Goal: Task Accomplishment & Management: Complete application form

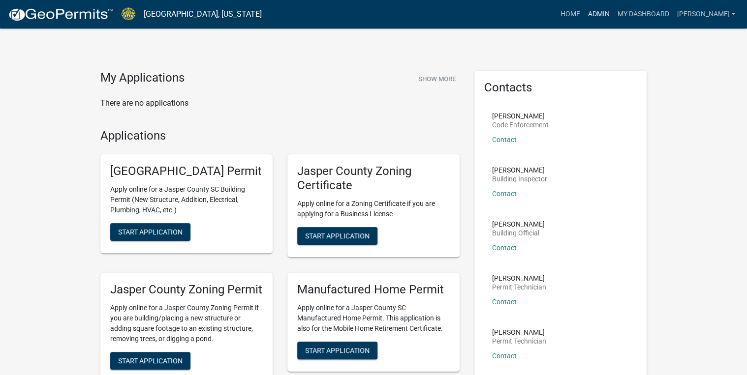
click at [613, 16] on link "Admin" at bounding box center [599, 14] width 30 height 19
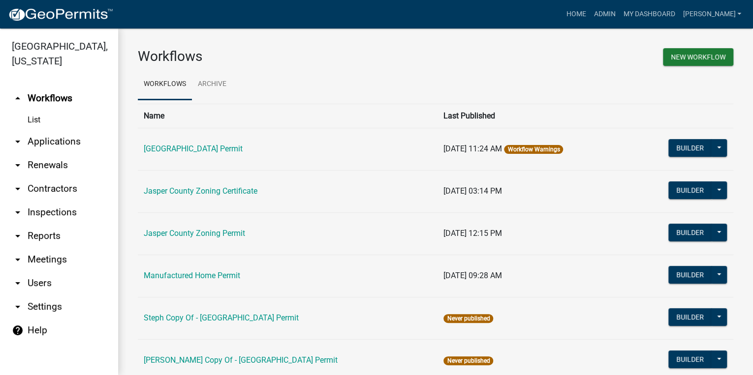
click at [60, 145] on link "arrow_drop_down Applications" at bounding box center [59, 142] width 118 height 24
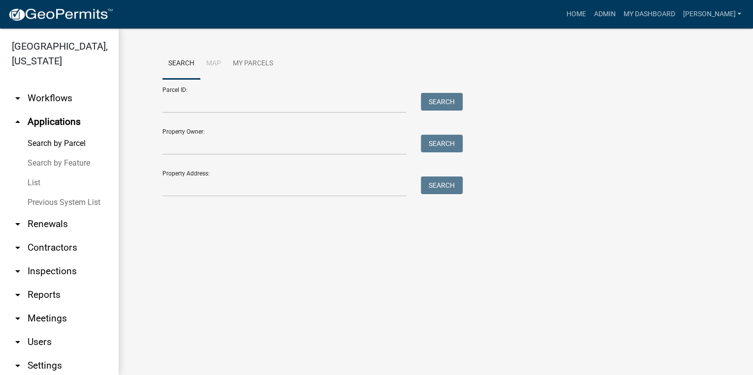
click at [39, 185] on link "List" at bounding box center [59, 183] width 118 height 20
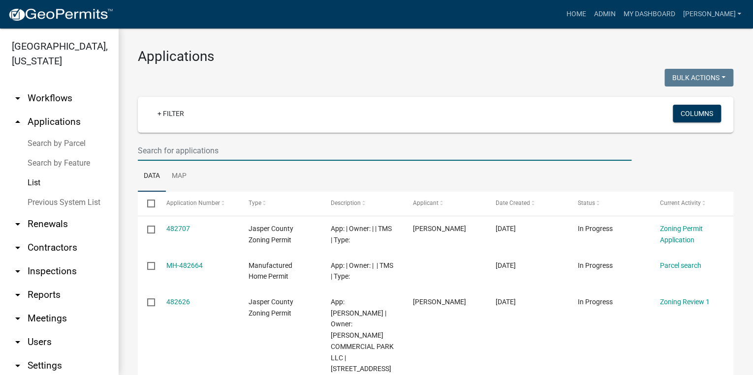
drag, startPoint x: 155, startPoint y: 155, endPoint x: 163, endPoint y: 144, distance: 13.6
click at [158, 151] on input "text" at bounding box center [385, 151] width 494 height 20
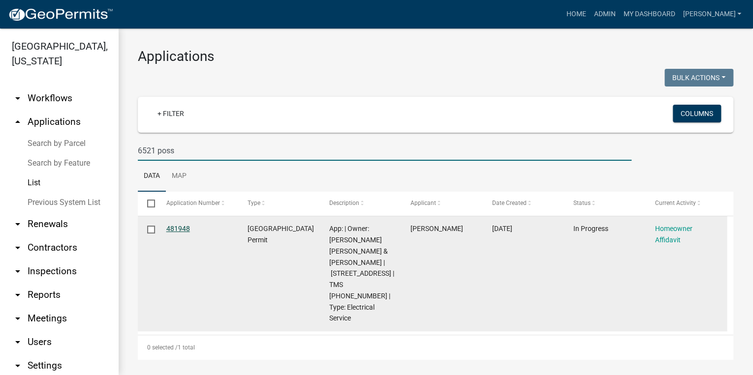
type input "6521 poss"
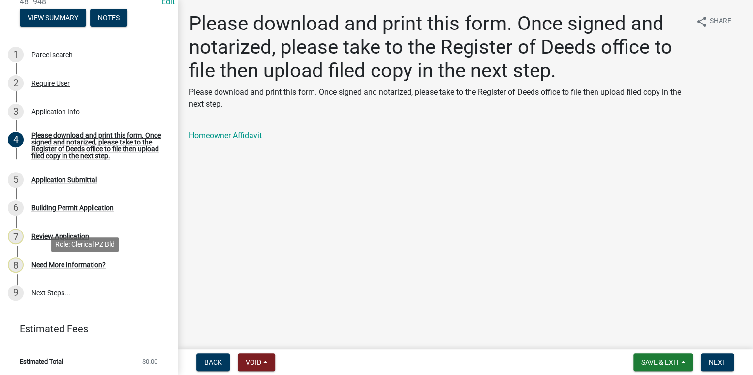
scroll to position [131, 0]
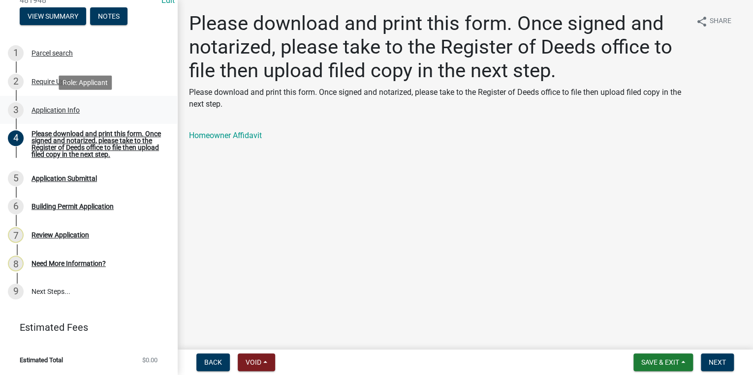
click at [68, 110] on div "Application Info" at bounding box center [55, 110] width 48 height 7
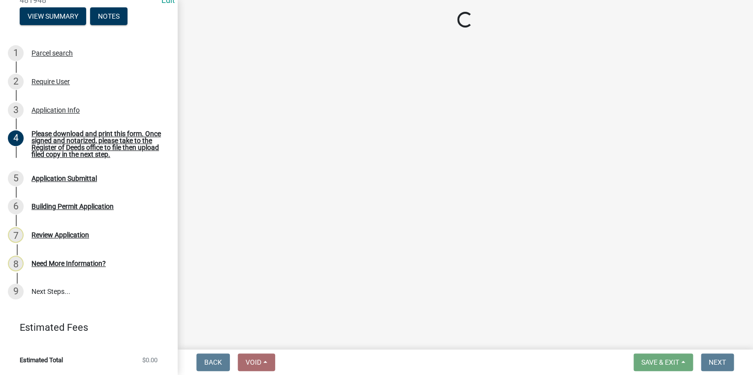
select select "83a29df9-b3ca-487b-b3ec-56d88b03b1fe"
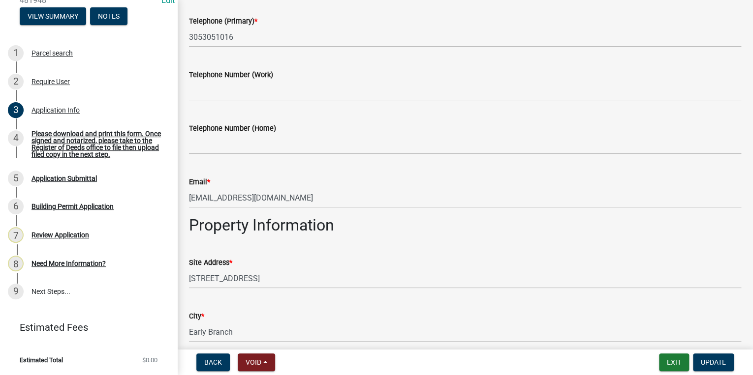
scroll to position [591, 0]
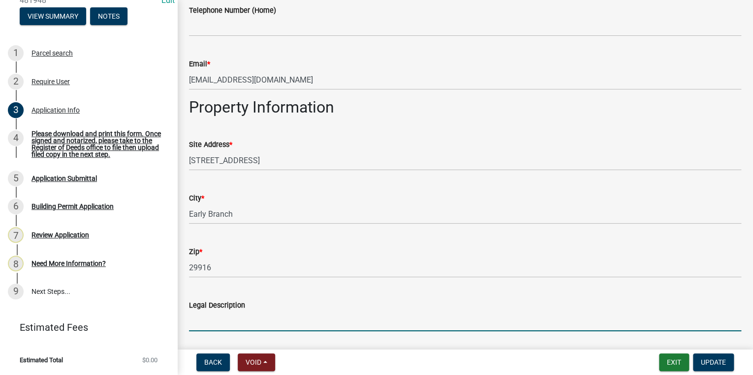
click at [354, 329] on input "Legal Description" at bounding box center [465, 322] width 552 height 20
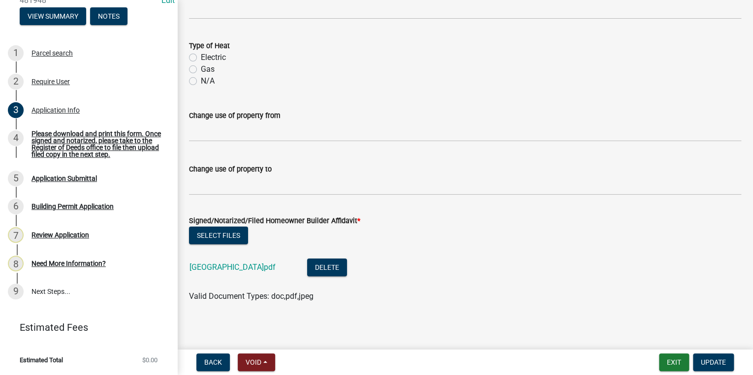
scroll to position [1850, 0]
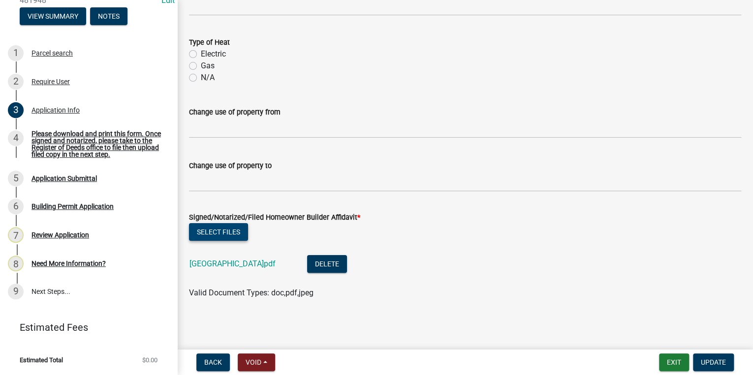
click at [229, 235] on button "Select files" at bounding box center [218, 232] width 59 height 18
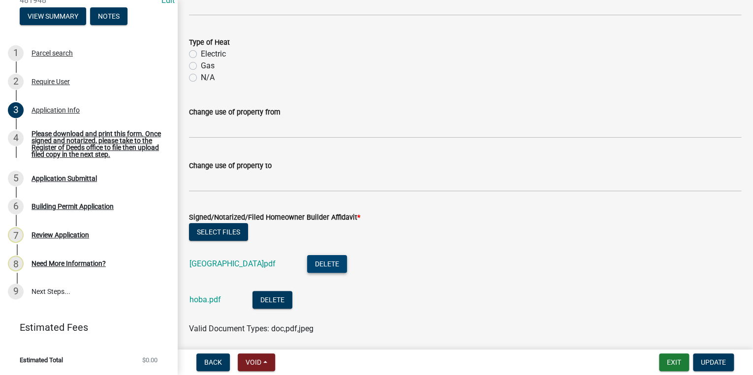
click at [318, 264] on button "Delete" at bounding box center [327, 264] width 40 height 18
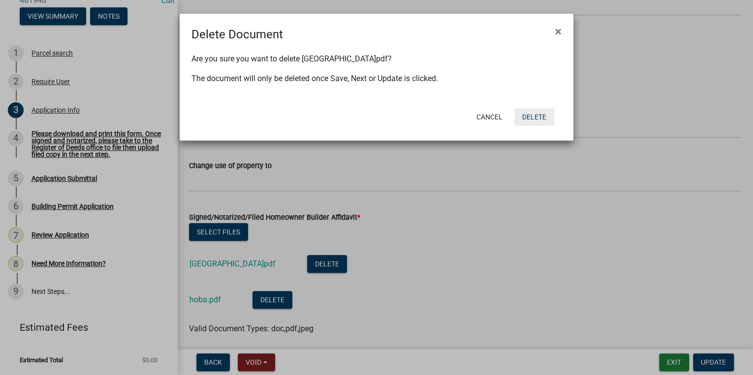
click at [526, 119] on button "Delete" at bounding box center [534, 117] width 40 height 18
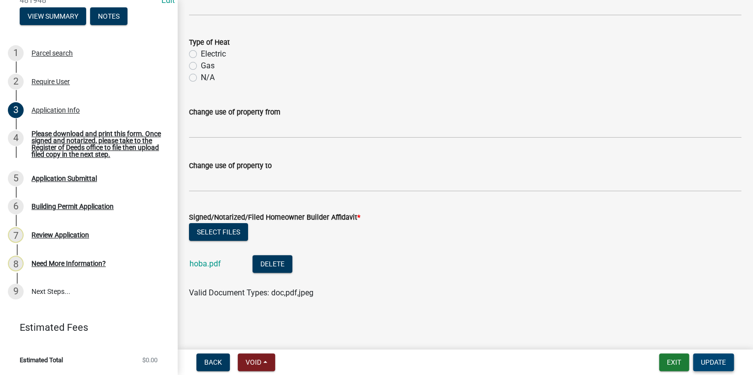
click at [706, 363] on span "Update" at bounding box center [713, 363] width 25 height 8
click at [705, 364] on span "Update" at bounding box center [713, 363] width 25 height 8
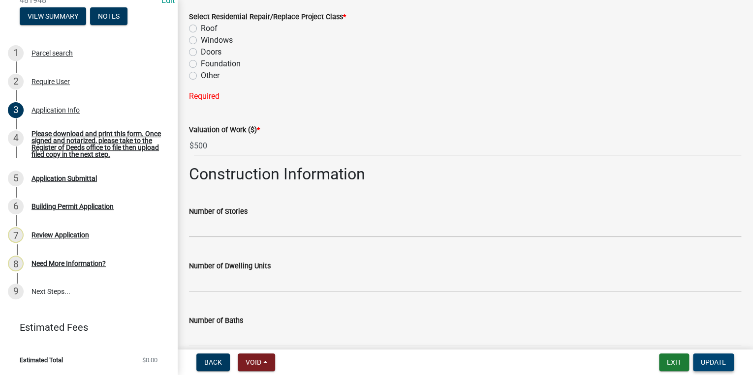
scroll to position [1358, 0]
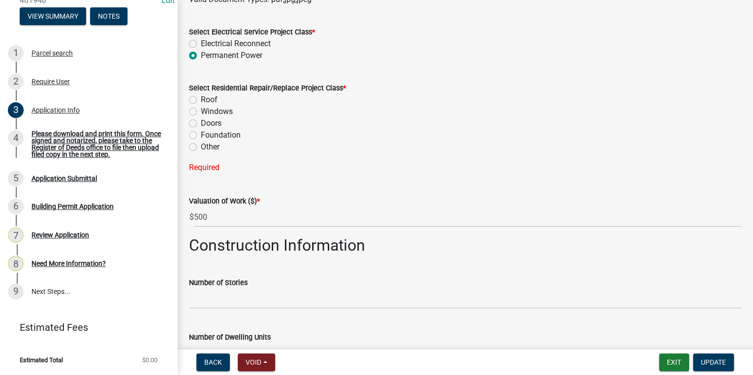
click at [201, 144] on label "Other" at bounding box center [210, 147] width 19 height 12
click at [201, 144] on input "Other" at bounding box center [204, 144] width 6 height 6
radio input "true"
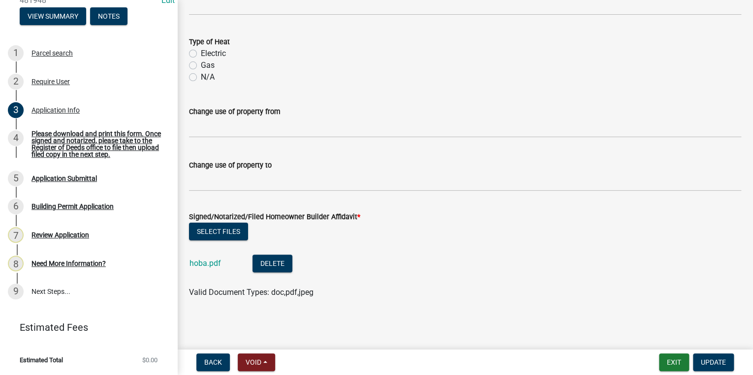
scroll to position [1850, 0]
click at [719, 361] on span "Update" at bounding box center [713, 363] width 25 height 8
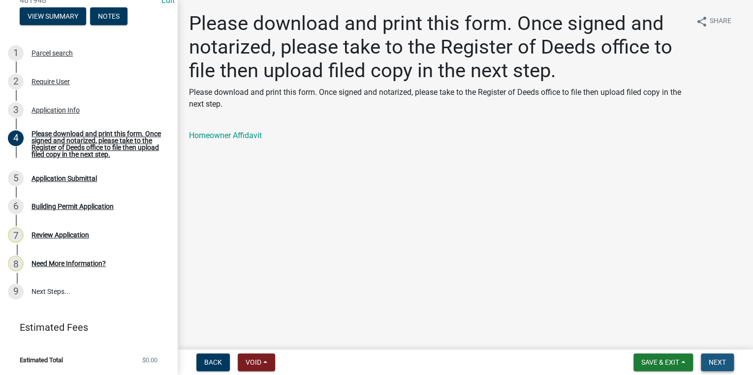
click at [718, 361] on span "Next" at bounding box center [717, 363] width 17 height 8
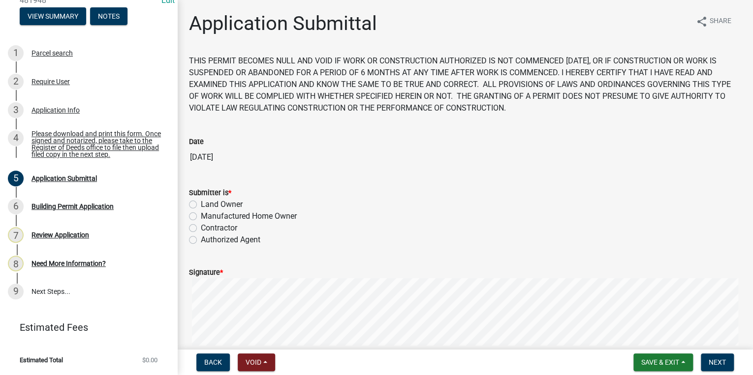
click at [201, 203] on label "Land Owner" at bounding box center [222, 205] width 42 height 12
click at [201, 203] on input "Land Owner" at bounding box center [204, 202] width 6 height 6
radio input "true"
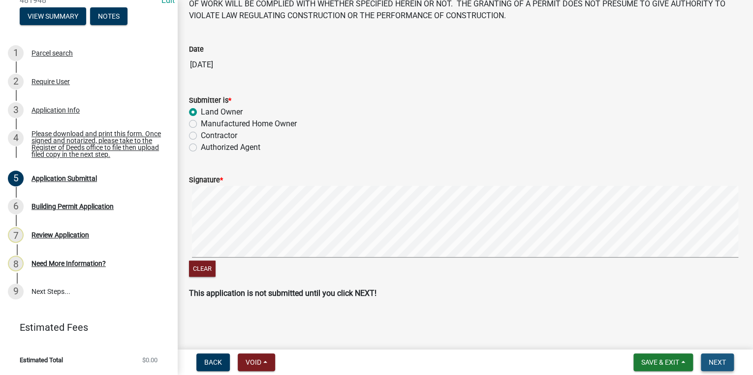
click at [709, 362] on span "Next" at bounding box center [717, 363] width 17 height 8
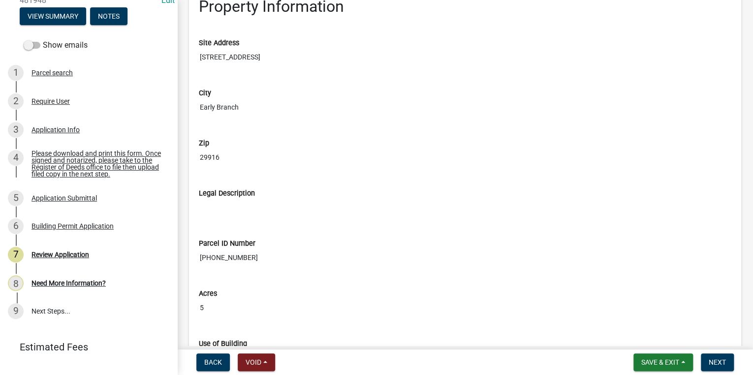
scroll to position [1063, 0]
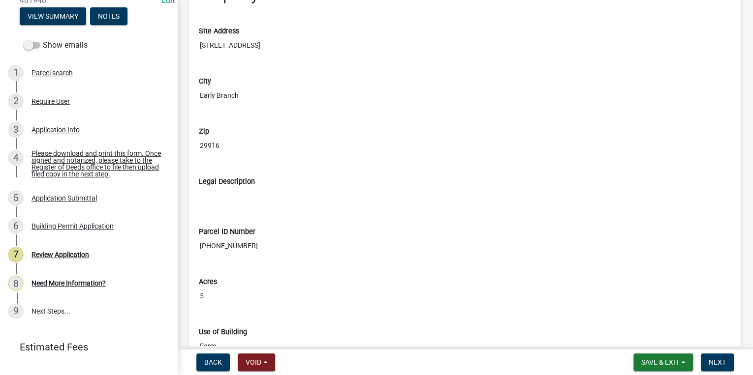
drag, startPoint x: 267, startPoint y: 242, endPoint x: 191, endPoint y: 248, distance: 76.0
click at [191, 248] on div "Parcel ID Number 059-02-00-004" at bounding box center [464, 238] width 547 height 50
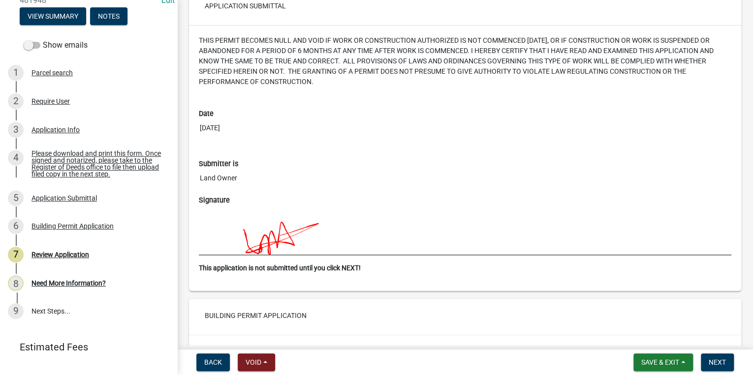
scroll to position [2372, 0]
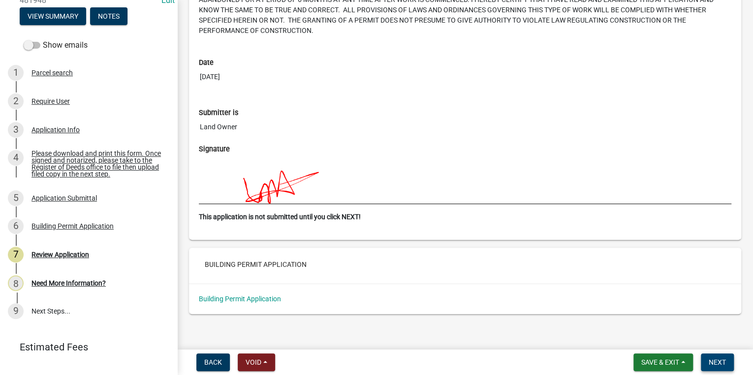
click at [715, 360] on span "Next" at bounding box center [717, 363] width 17 height 8
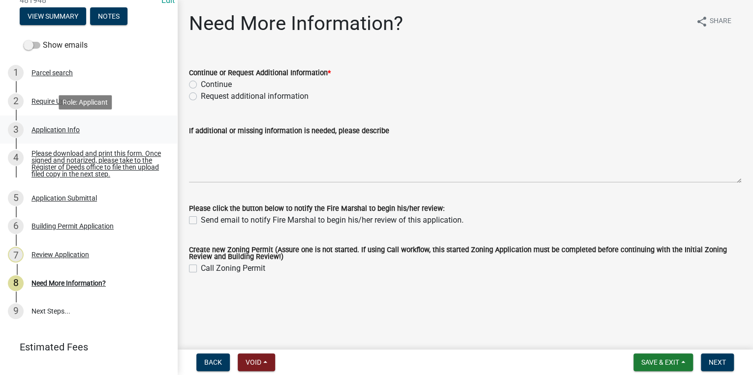
click at [58, 128] on div "Application Info" at bounding box center [55, 129] width 48 height 7
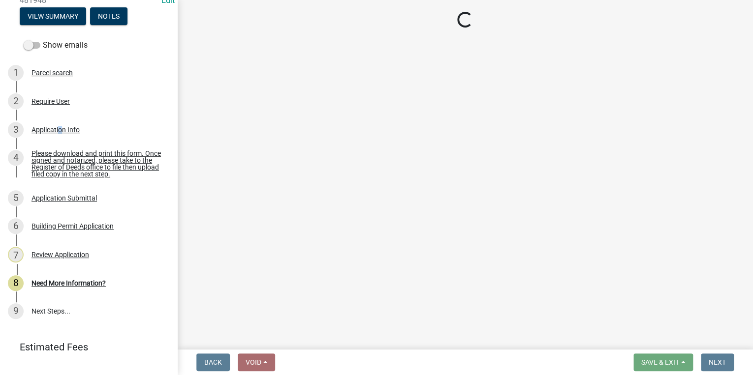
select select "83a29df9-b3ca-487b-b3ec-56d88b03b1fe"
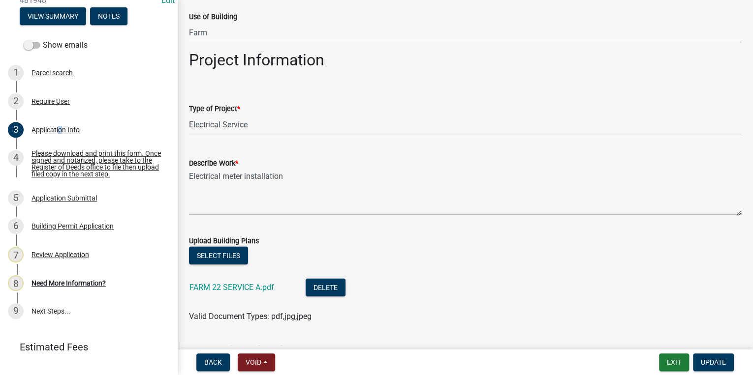
scroll to position [1102, 0]
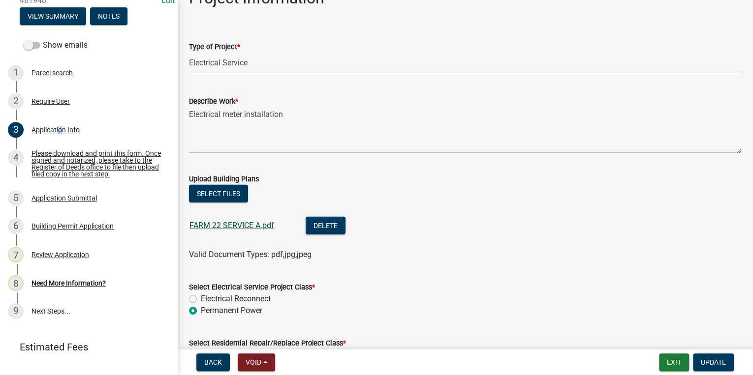
click at [236, 223] on link "FARM 22 SERVICE A.pdf" at bounding box center [231, 225] width 85 height 9
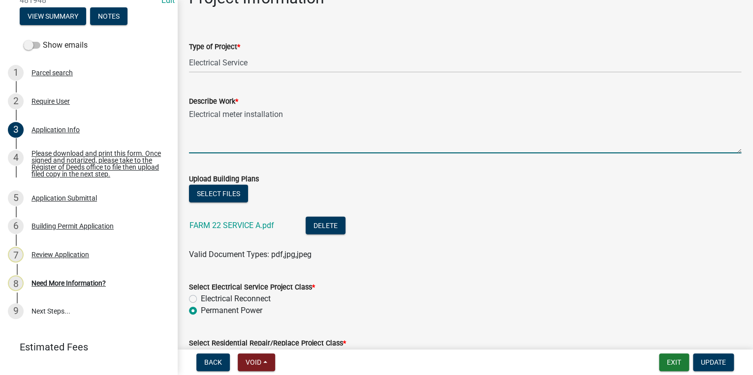
click at [285, 112] on textarea "Electrical meter installation" at bounding box center [465, 130] width 552 height 46
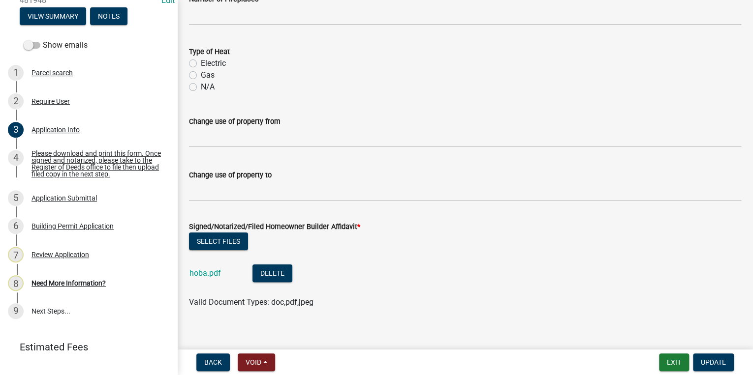
scroll to position [1850, 0]
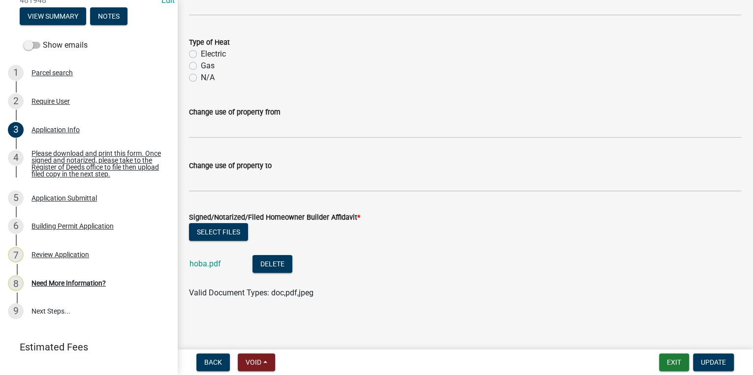
type textarea "Electrical meter installation for well to keep livestock on property."
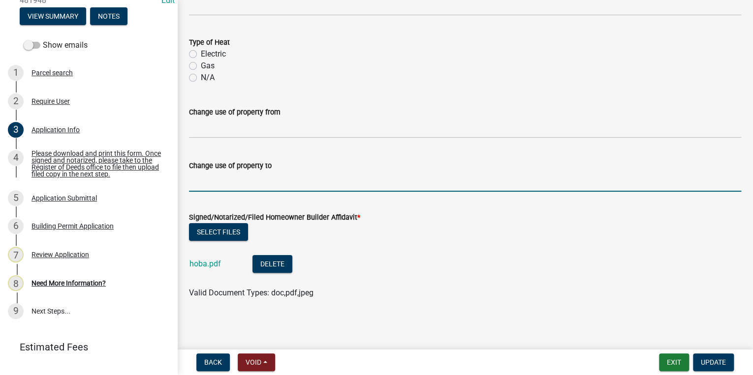
click at [233, 185] on input "Change use of property to" at bounding box center [465, 182] width 552 height 20
click at [504, 226] on div "Select files" at bounding box center [465, 233] width 552 height 20
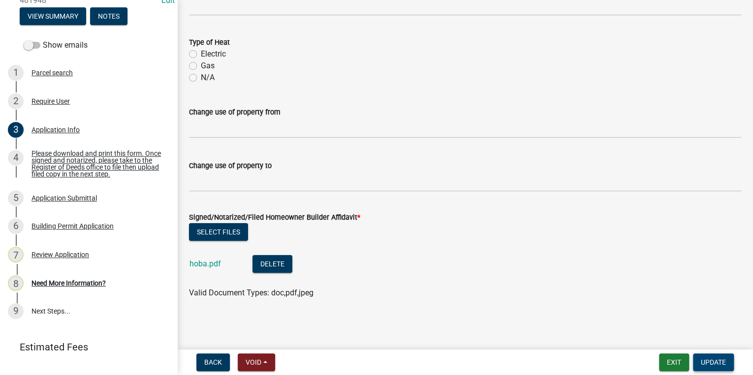
click at [711, 364] on span "Update" at bounding box center [713, 363] width 25 height 8
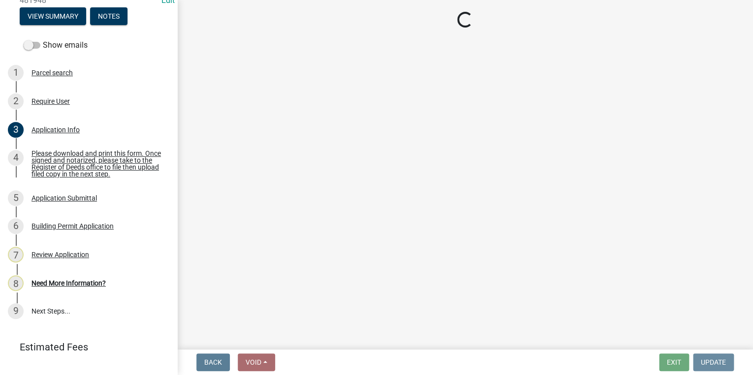
scroll to position [0, 0]
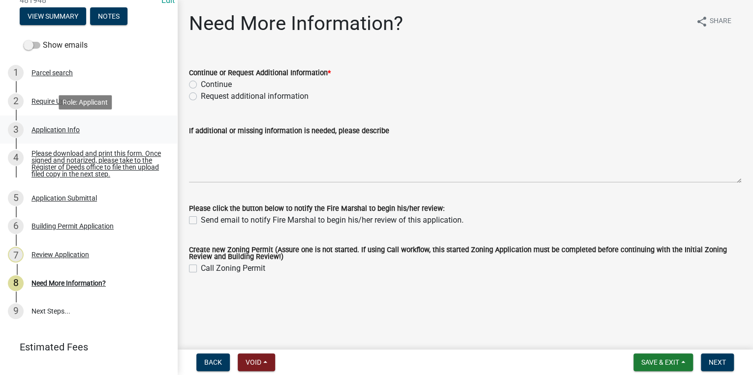
click at [65, 128] on div "Application Info" at bounding box center [55, 129] width 48 height 7
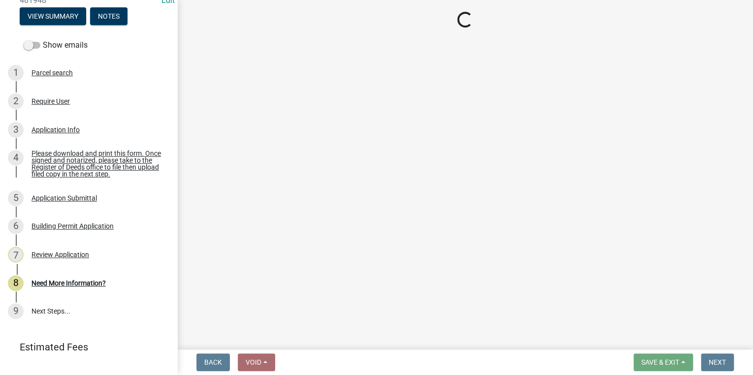
select select "83a29df9-b3ca-487b-b3ec-56d88b03b1fe"
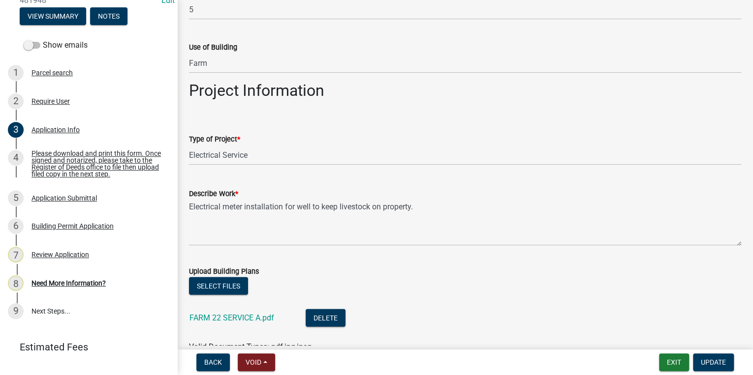
scroll to position [1024, 0]
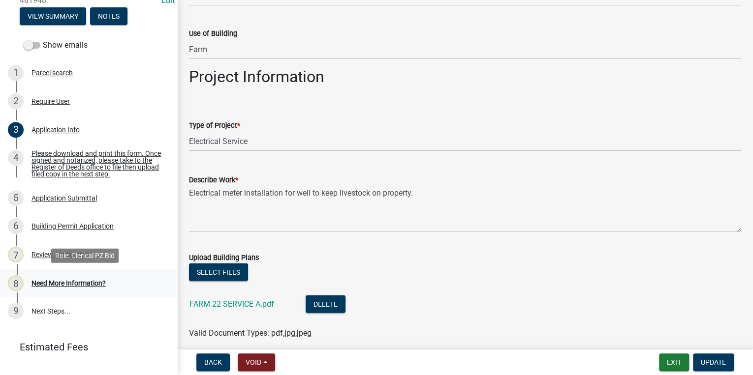
click at [34, 287] on div "Need More Information?" at bounding box center [68, 283] width 74 height 7
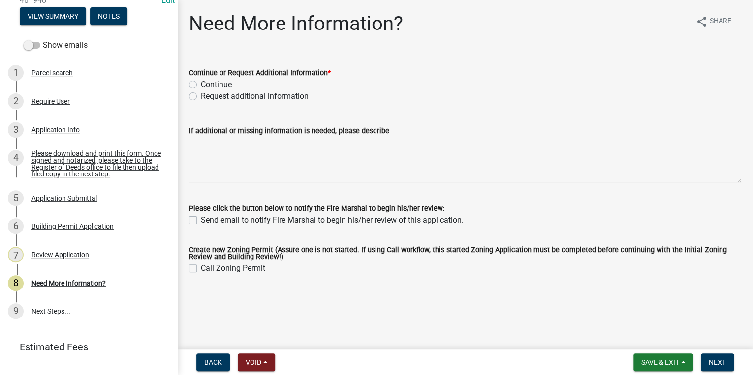
click at [201, 87] on label "Continue" at bounding box center [216, 85] width 31 height 12
click at [201, 85] on input "Continue" at bounding box center [204, 82] width 6 height 6
radio input "true"
click at [717, 363] on span "Next" at bounding box center [717, 363] width 17 height 8
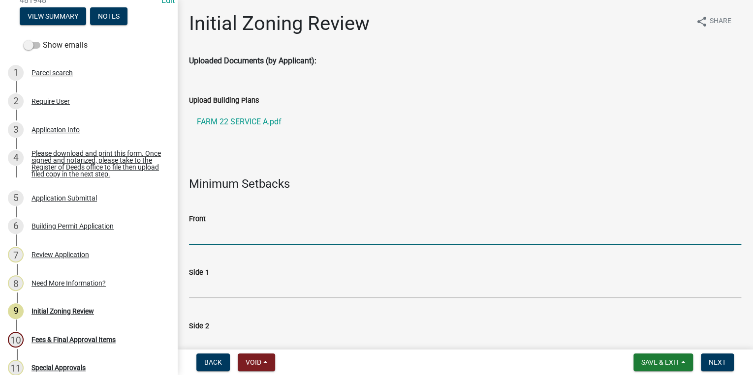
click at [222, 236] on input "Front" at bounding box center [465, 235] width 552 height 20
type input "N/A"
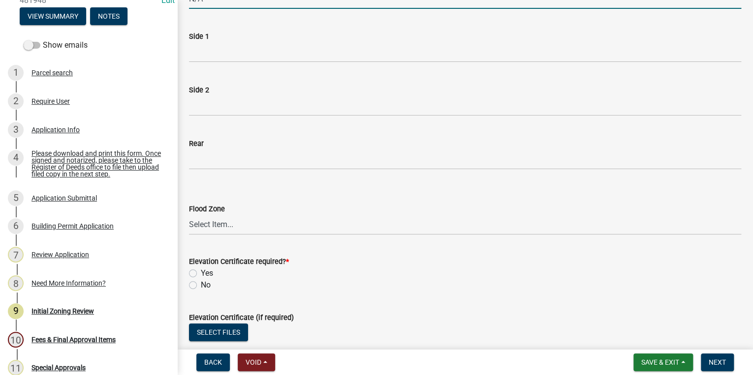
scroll to position [276, 0]
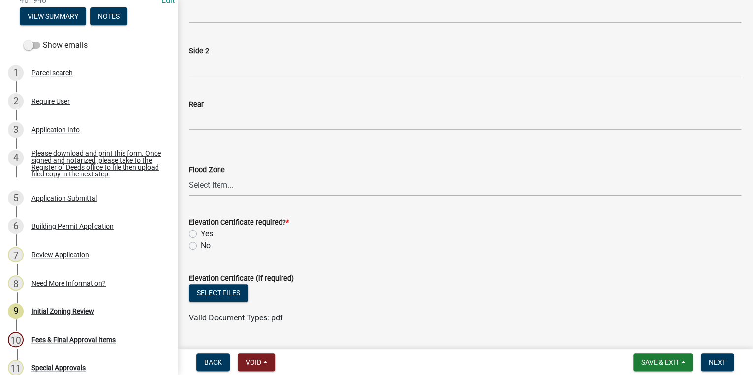
click at [224, 188] on select "Select Item... A AE X Shaded X N/A" at bounding box center [465, 186] width 552 height 20
click at [189, 176] on select "Select Item... A AE X Shaded X N/A" at bounding box center [465, 186] width 552 height 20
select select "61611ad6-14f2-499c-805c-58607f11e2fc"
click at [188, 249] on div "Elevation Certificate required? * Yes No" at bounding box center [465, 228] width 567 height 47
click at [201, 246] on label "No" at bounding box center [206, 246] width 10 height 12
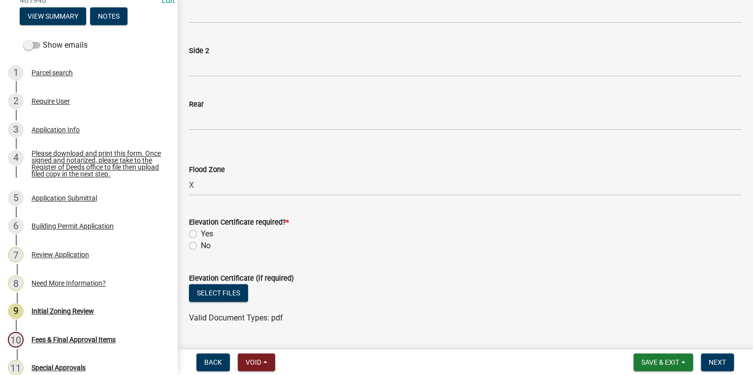
click at [201, 246] on input "No" at bounding box center [204, 243] width 6 height 6
radio input "true"
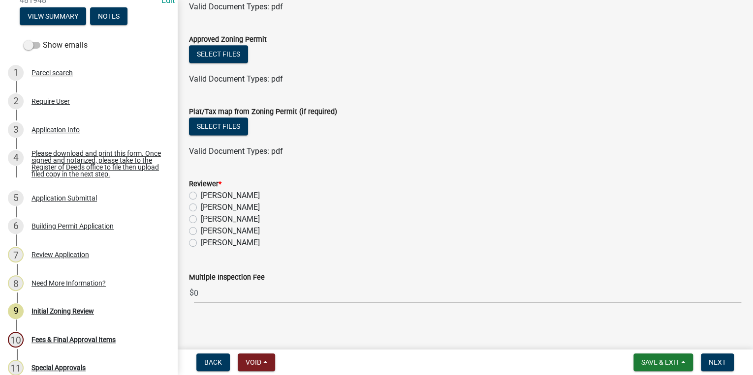
scroll to position [591, 0]
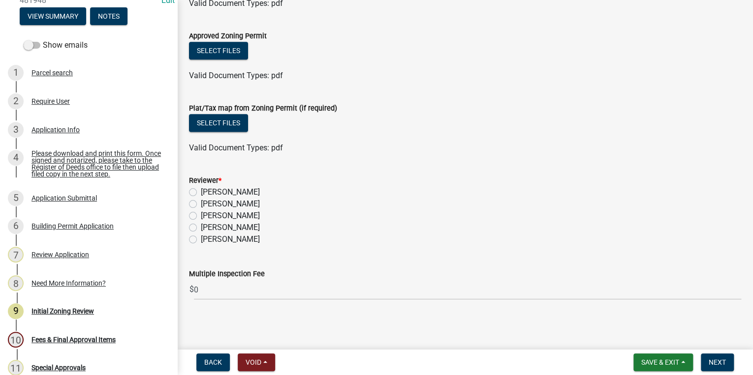
click at [201, 228] on label "Stephanie Oviedo" at bounding box center [230, 228] width 59 height 12
click at [201, 228] on input "Stephanie Oviedo" at bounding box center [204, 225] width 6 height 6
radio input "true"
click at [713, 361] on span "Next" at bounding box center [717, 363] width 17 height 8
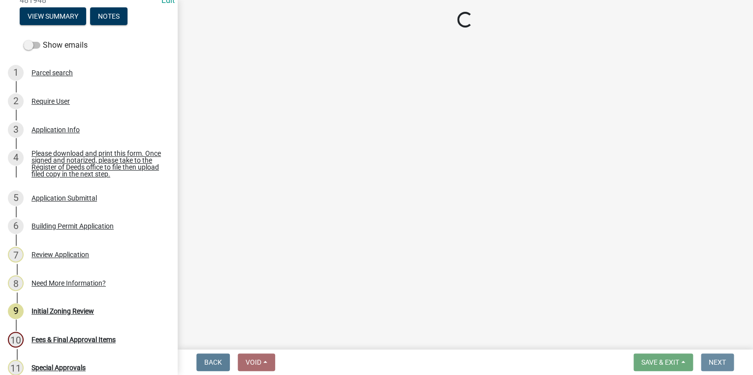
scroll to position [0, 0]
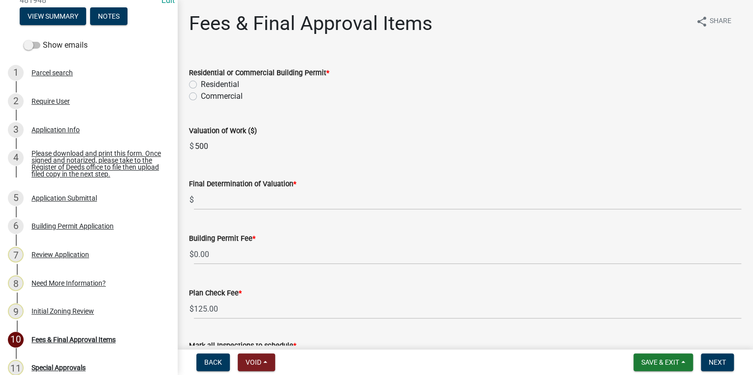
click at [201, 83] on label "Residential" at bounding box center [220, 85] width 38 height 12
click at [201, 83] on input "Residential" at bounding box center [204, 82] width 6 height 6
radio input "true"
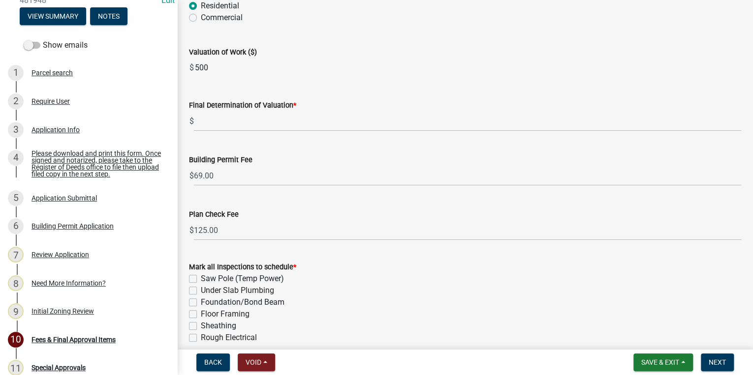
scroll to position [118, 0]
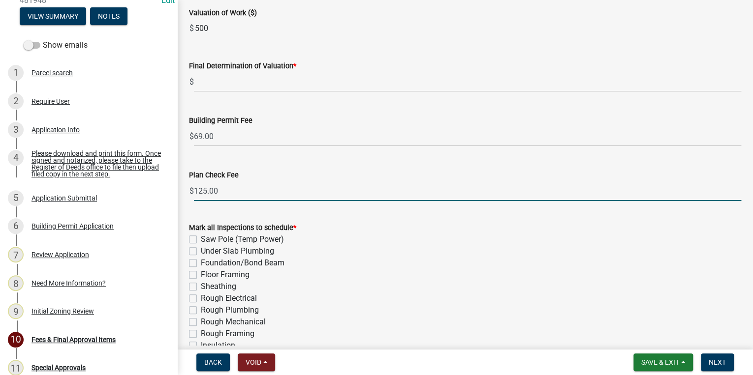
drag, startPoint x: 207, startPoint y: 191, endPoint x: 184, endPoint y: 196, distance: 23.2
click at [184, 196] on div "Plan Check Fee $ 125.00" at bounding box center [465, 179] width 567 height 46
type input "0.00"
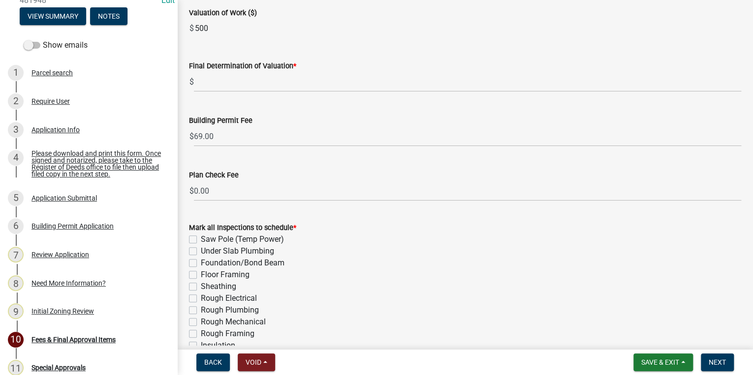
drag, startPoint x: 214, startPoint y: 30, endPoint x: 148, endPoint y: 30, distance: 66.4
click at [148, 30] on div "Jasper County Building Permit 481948 Edit View Summary Notes Show emails 1 Parc…" at bounding box center [376, 187] width 753 height 375
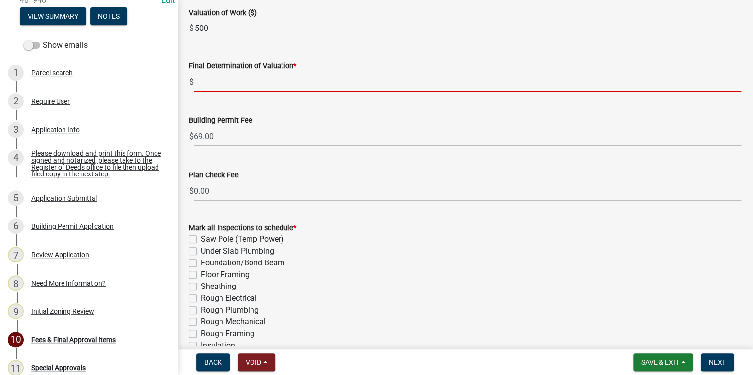
click at [218, 81] on input "text" at bounding box center [467, 82] width 547 height 20
paste input "500"
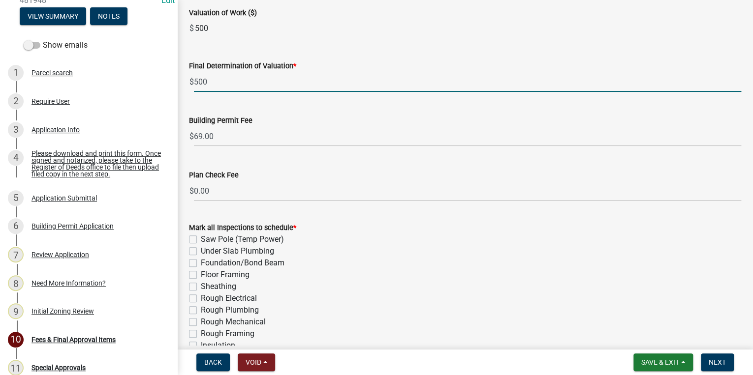
type input "500"
click at [467, 259] on div "Mark all Inspections to schedule * Saw Pole (Temp Power) Under Slab Plumbing Fo…" at bounding box center [465, 322] width 552 height 201
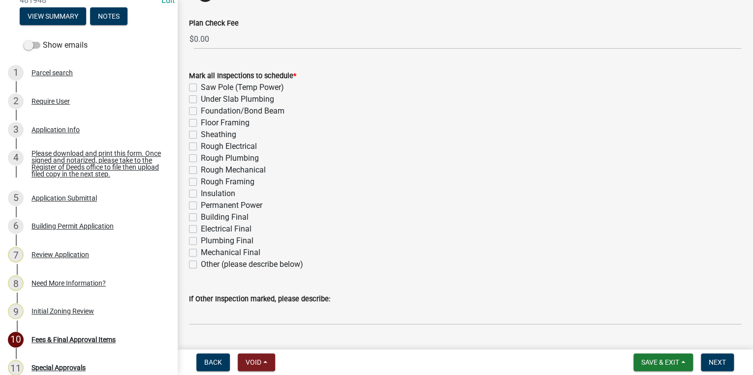
scroll to position [236, 0]
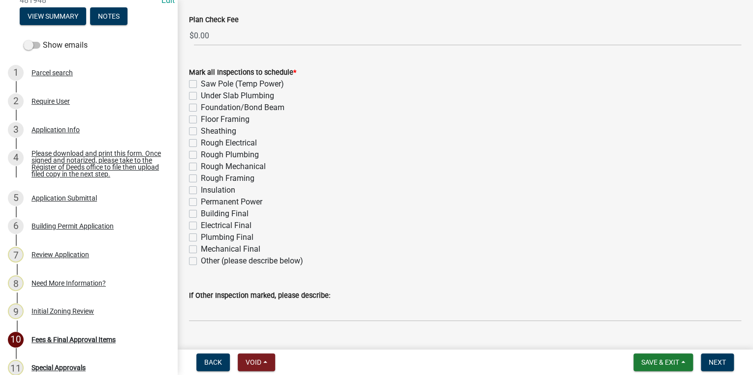
click at [201, 262] on label "Other (please describe below)" at bounding box center [252, 261] width 102 height 12
click at [201, 262] on input "Other (please describe below)" at bounding box center [204, 258] width 6 height 6
checkbox input "true"
checkbox input "false"
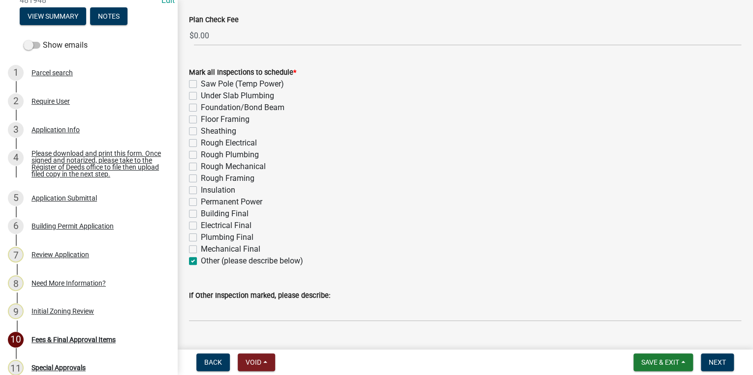
checkbox input "false"
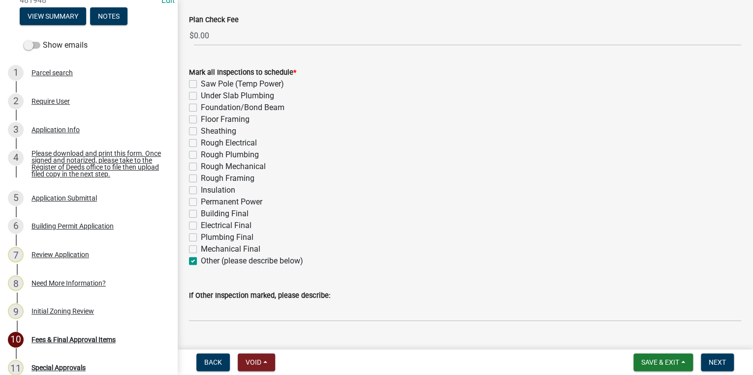
checkbox input "false"
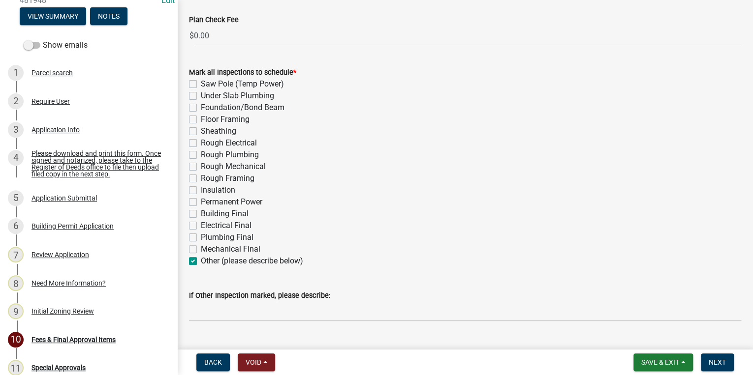
checkbox input "false"
checkbox input "true"
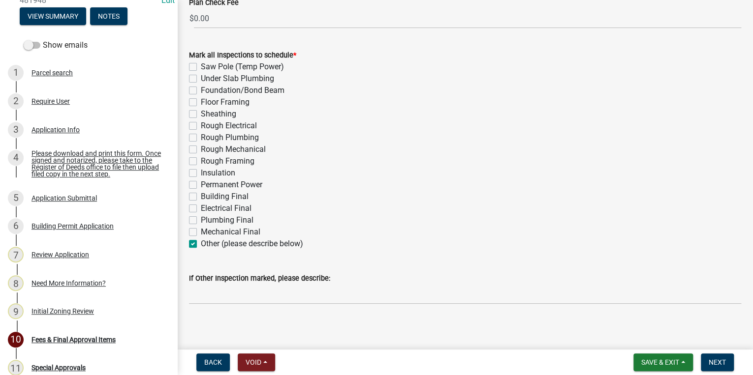
click at [201, 183] on label "Permanent Power" at bounding box center [232, 185] width 62 height 12
click at [201, 183] on input "Permanent Power" at bounding box center [204, 182] width 6 height 6
checkbox input "true"
checkbox input "false"
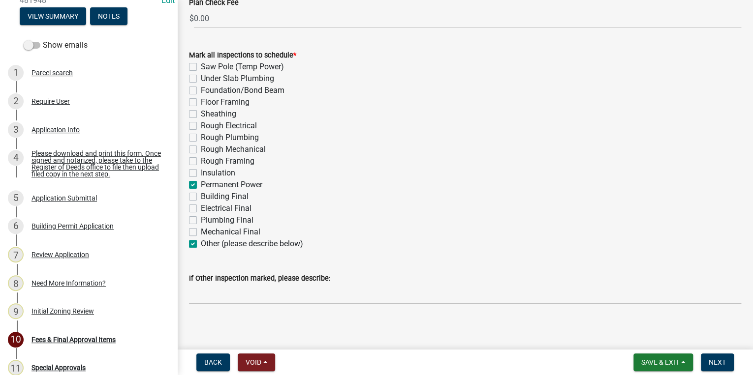
checkbox input "false"
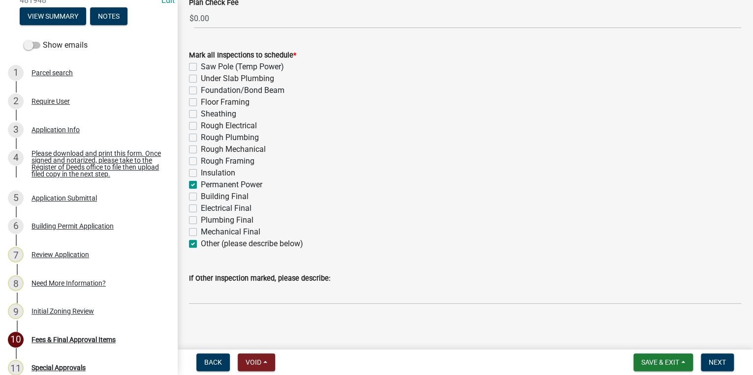
checkbox input "false"
checkbox input "true"
checkbox input "false"
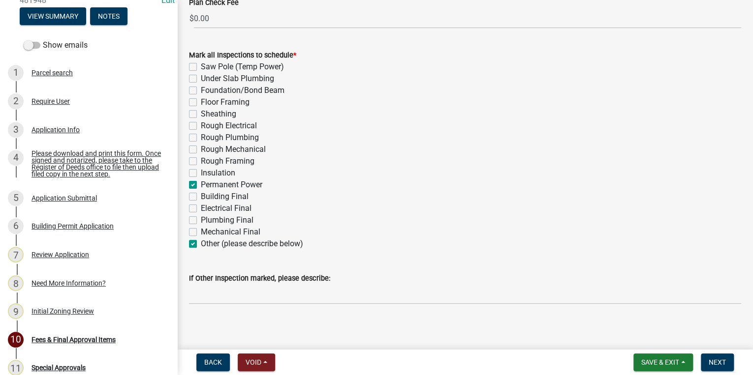
checkbox input "false"
click at [201, 245] on label "Other (please describe below)" at bounding box center [252, 244] width 102 height 12
click at [201, 245] on input "Other (please describe below)" at bounding box center [204, 241] width 6 height 6
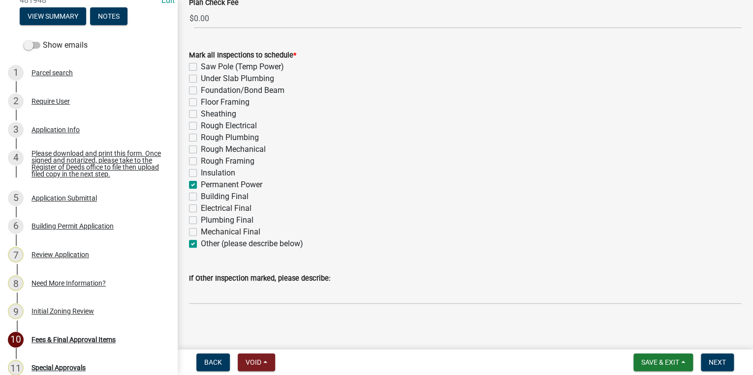
checkbox input "false"
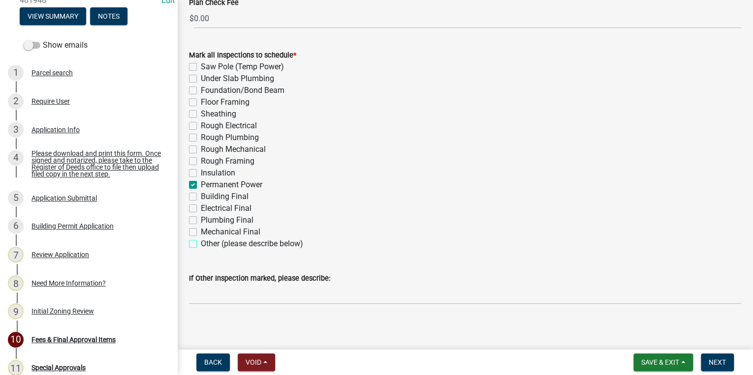
checkbox input "false"
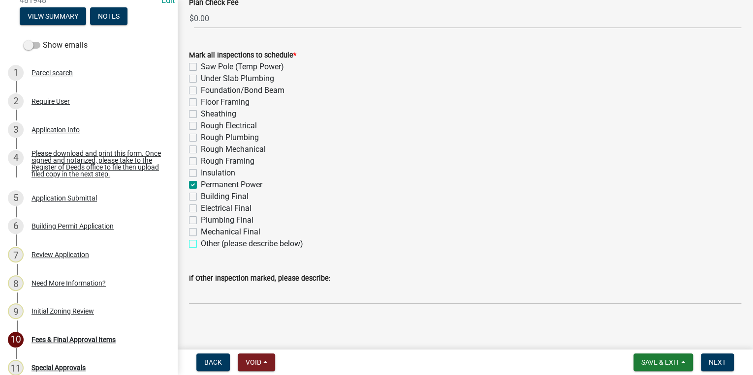
checkbox input "false"
checkbox input "true"
checkbox input "false"
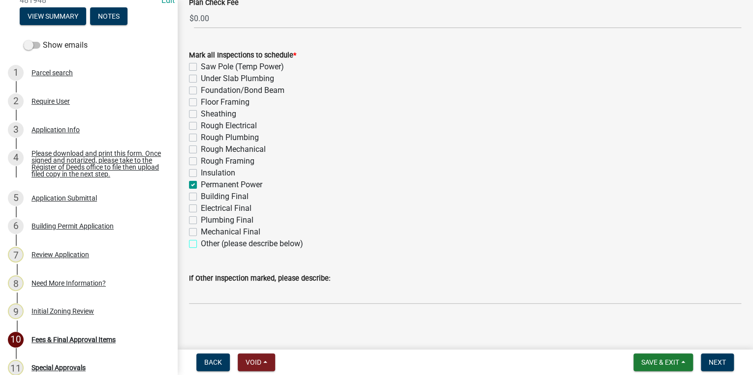
checkbox input "false"
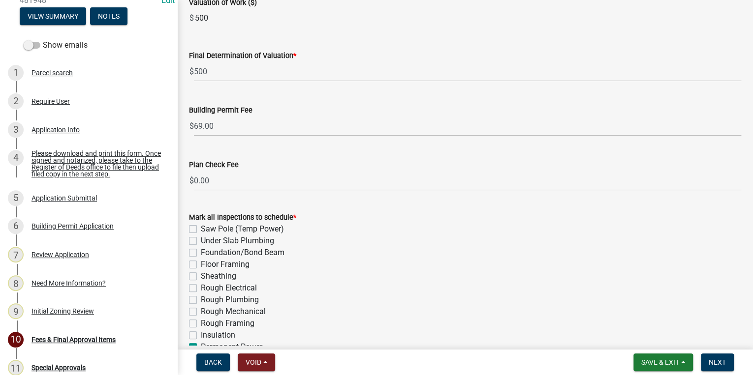
scroll to position [55, 0]
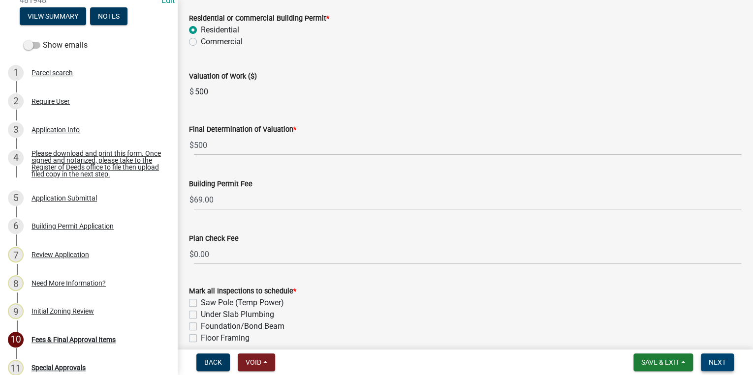
click at [719, 363] on span "Next" at bounding box center [717, 363] width 17 height 8
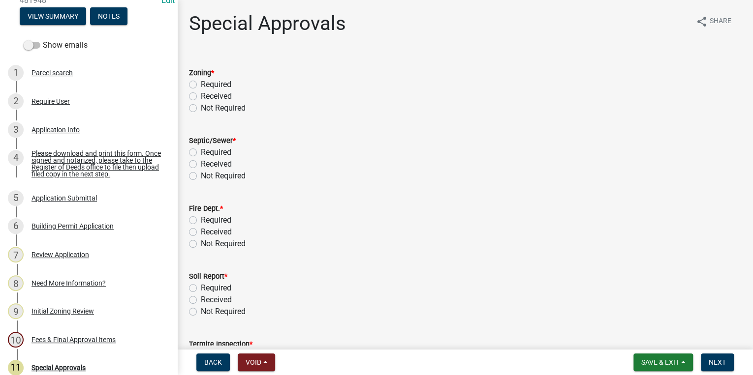
click at [201, 109] on label "Not Required" at bounding box center [223, 108] width 45 height 12
click at [201, 109] on input "Not Required" at bounding box center [204, 105] width 6 height 6
radio input "true"
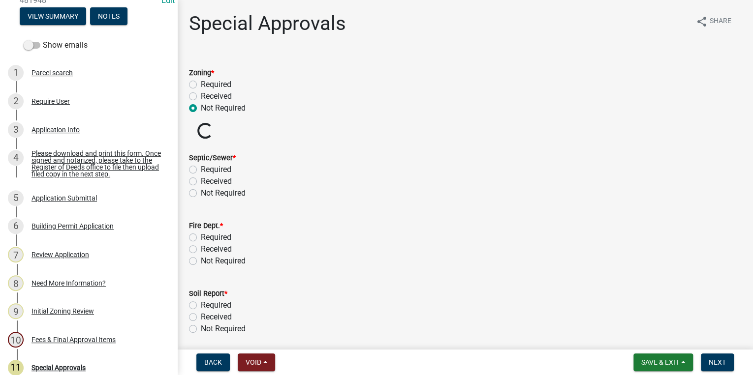
click at [201, 191] on label "Not Required" at bounding box center [223, 193] width 45 height 12
click at [201, 191] on input "Not Required" at bounding box center [204, 190] width 6 height 6
radio input "true"
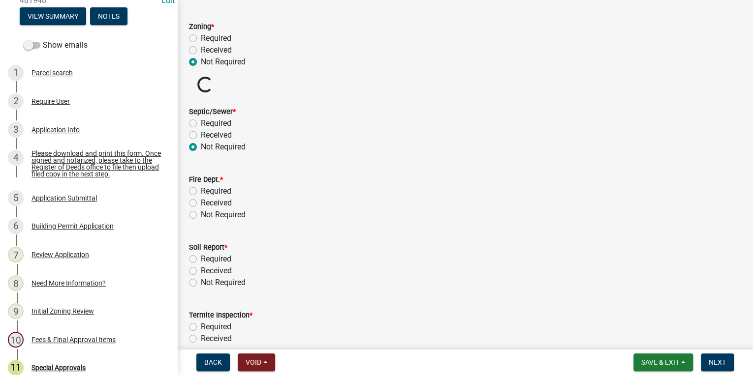
scroll to position [118, 0]
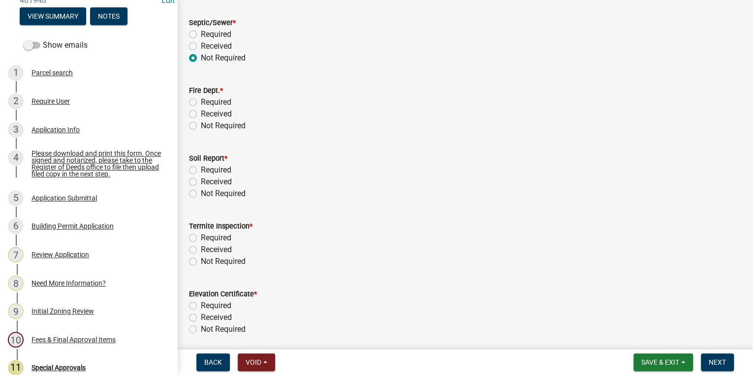
click at [201, 127] on label "Not Required" at bounding box center [223, 126] width 45 height 12
click at [201, 126] on input "Not Required" at bounding box center [204, 123] width 6 height 6
radio input "true"
click at [201, 192] on label "Not Required" at bounding box center [223, 194] width 45 height 12
click at [201, 192] on input "Not Required" at bounding box center [204, 191] width 6 height 6
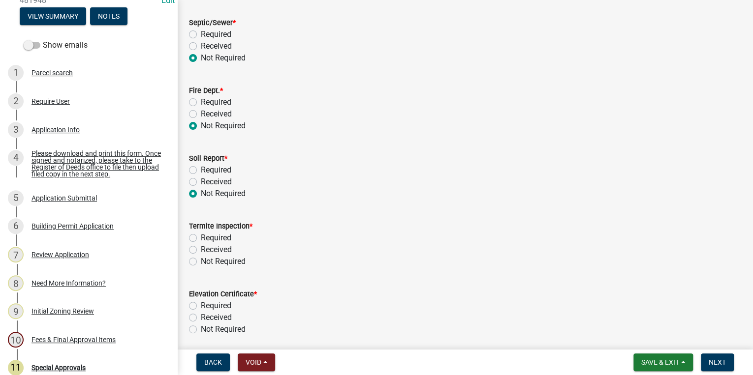
radio input "true"
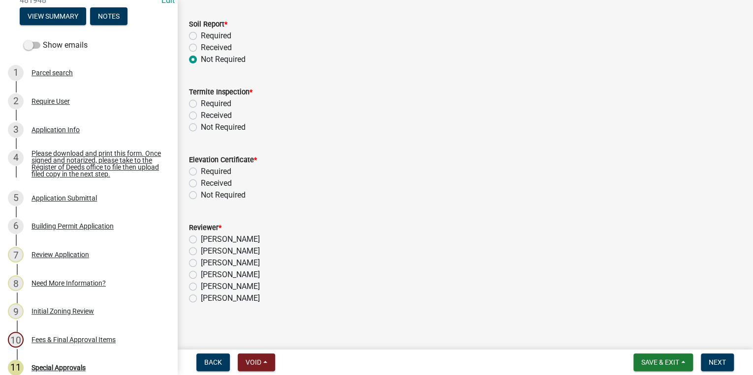
scroll to position [258, 0]
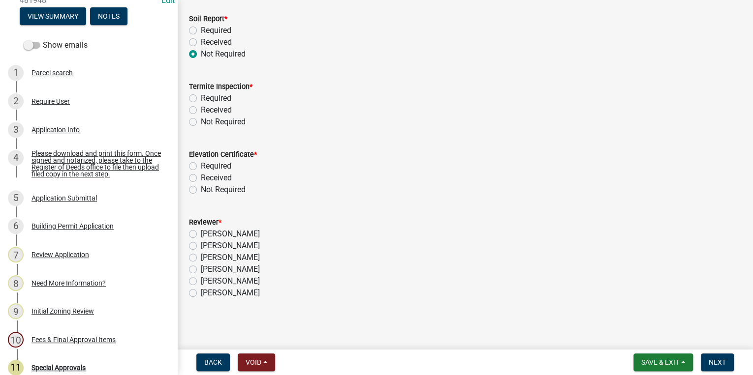
click at [201, 120] on label "Not Required" at bounding box center [223, 122] width 45 height 12
click at [201, 120] on input "Not Required" at bounding box center [204, 119] width 6 height 6
radio input "true"
click at [201, 188] on label "Not Required" at bounding box center [223, 190] width 45 height 12
click at [201, 188] on input "Not Required" at bounding box center [204, 187] width 6 height 6
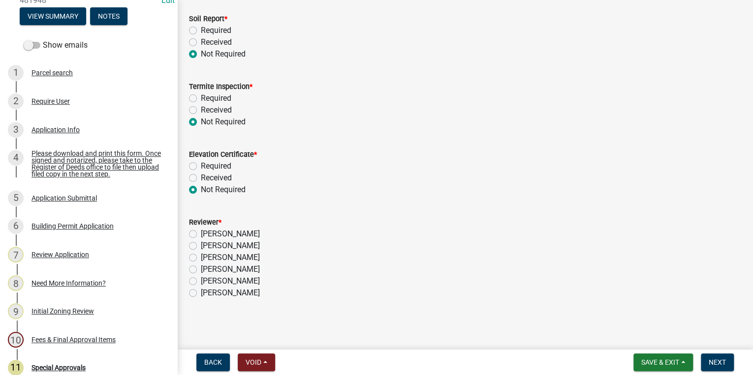
radio input "true"
click at [201, 255] on label "Stephanie Oviedo" at bounding box center [230, 258] width 59 height 12
click at [201, 255] on input "Stephanie Oviedo" at bounding box center [204, 255] width 6 height 6
radio input "true"
click at [201, 258] on label "Stephanie Oviedo" at bounding box center [230, 258] width 59 height 12
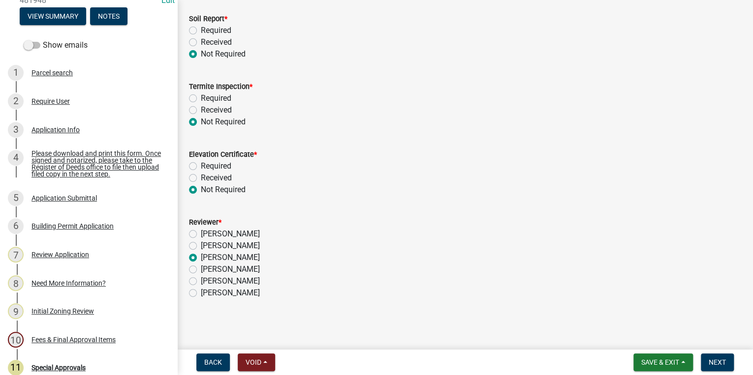
click at [201, 258] on input "Stephanie Oviedo" at bounding box center [204, 255] width 6 height 6
click at [724, 365] on span "Next" at bounding box center [717, 363] width 17 height 8
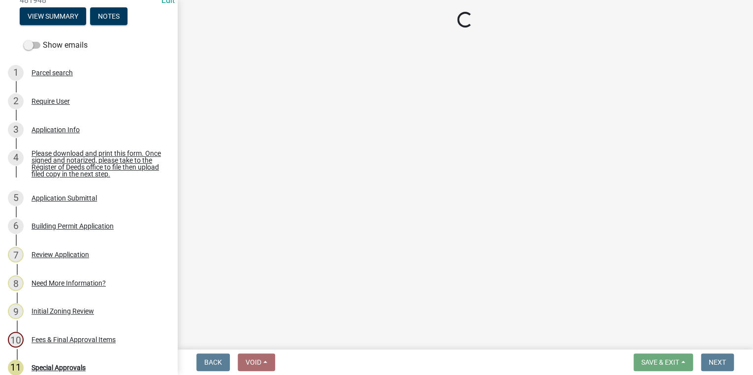
select select "3: 3"
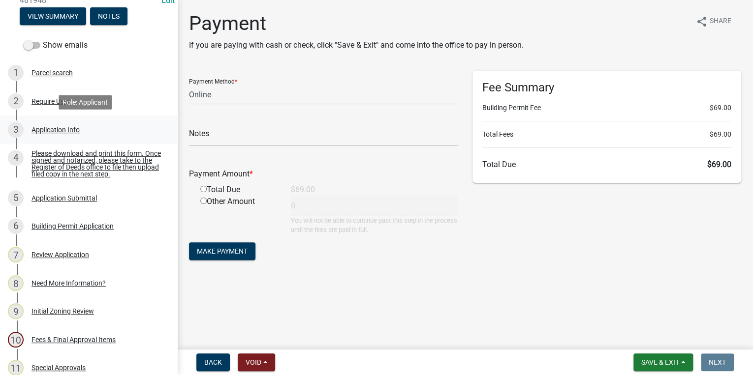
click at [65, 133] on div "Application Info" at bounding box center [55, 129] width 48 height 7
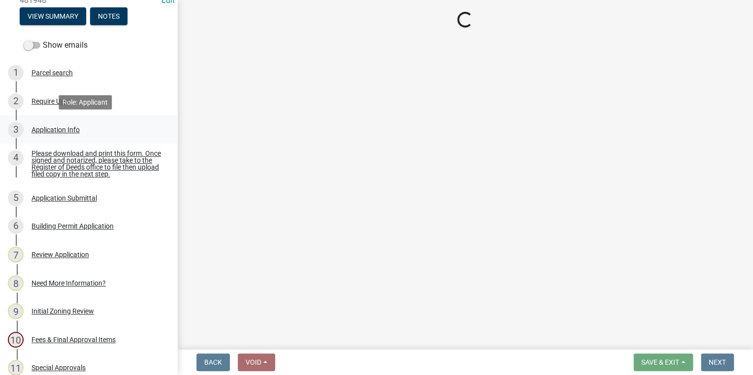
select select "83a29df9-b3ca-487b-b3ec-56d88b03b1fe"
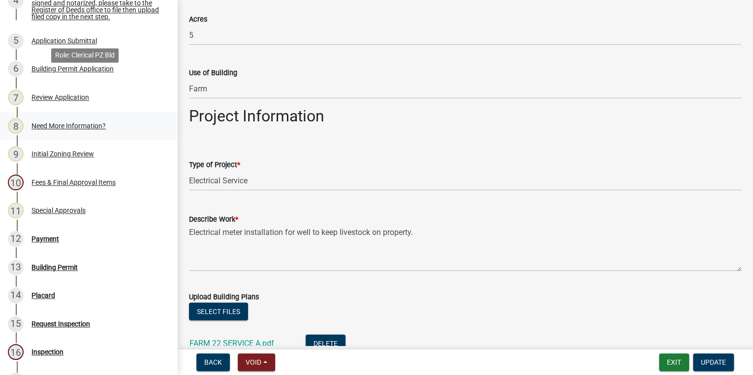
scroll to position [400, 0]
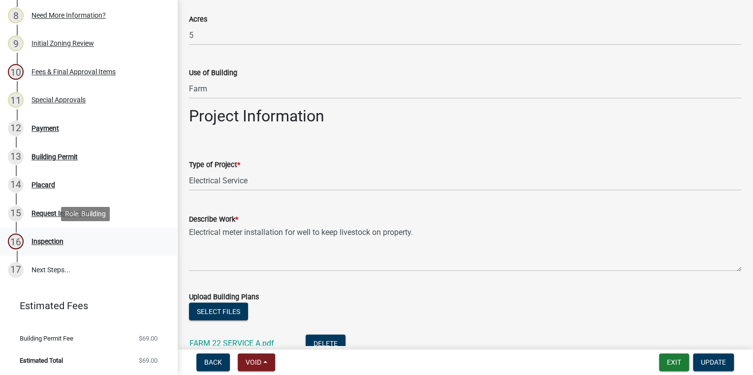
click at [47, 248] on div "16 Inspection" at bounding box center [85, 242] width 154 height 16
click at [60, 75] on div "Fees & Final Approval Items" at bounding box center [73, 71] width 84 height 7
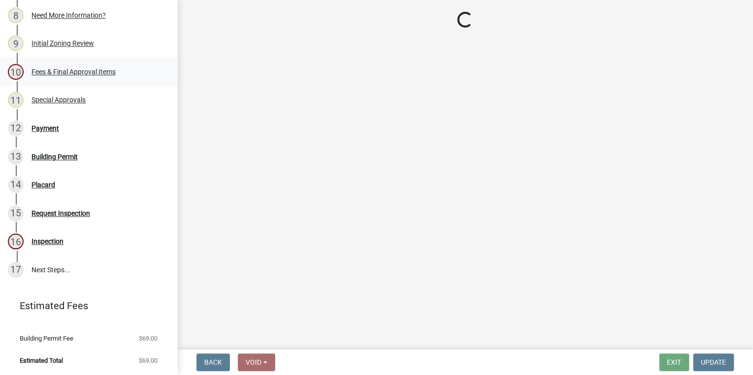
scroll to position [0, 0]
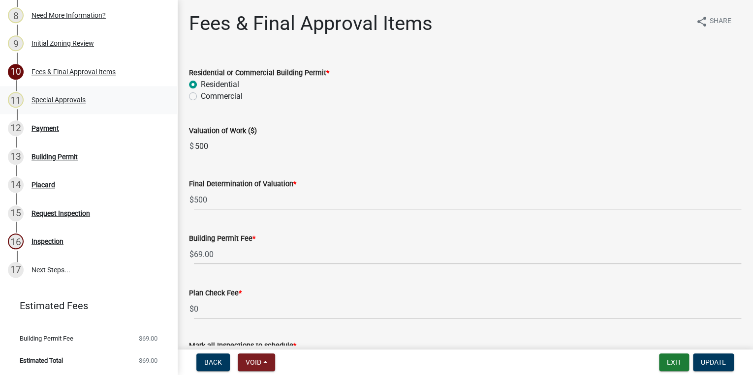
click at [68, 93] on div "11 Special Approvals" at bounding box center [85, 100] width 154 height 16
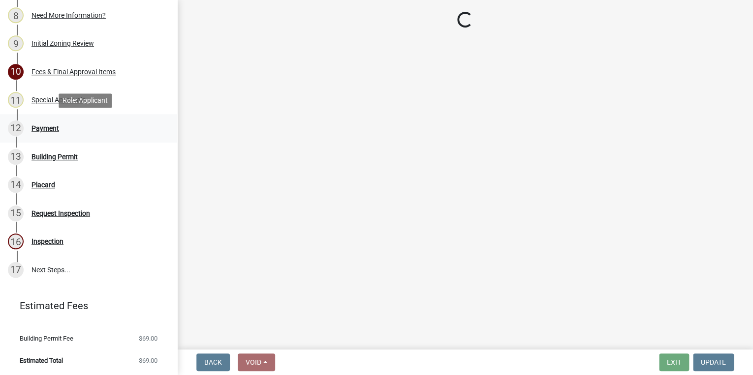
click at [53, 125] on div "Payment" at bounding box center [45, 128] width 28 height 7
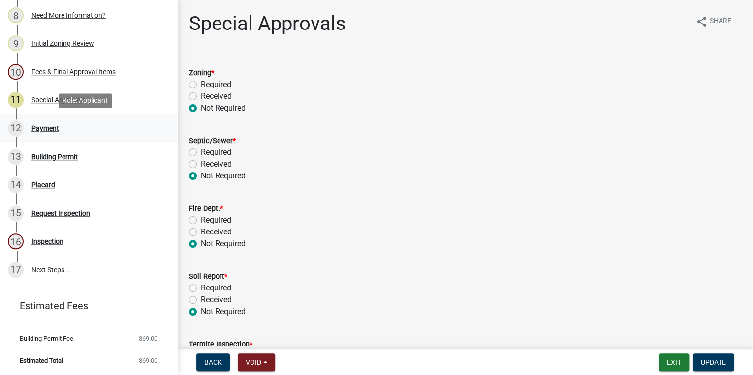
click at [56, 125] on div "Payment" at bounding box center [45, 128] width 28 height 7
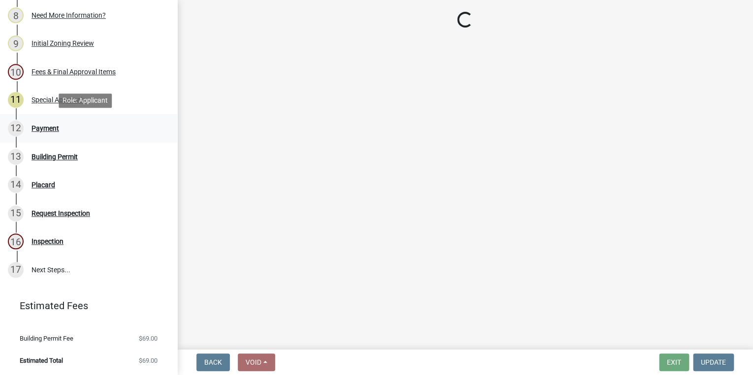
select select "3: 3"
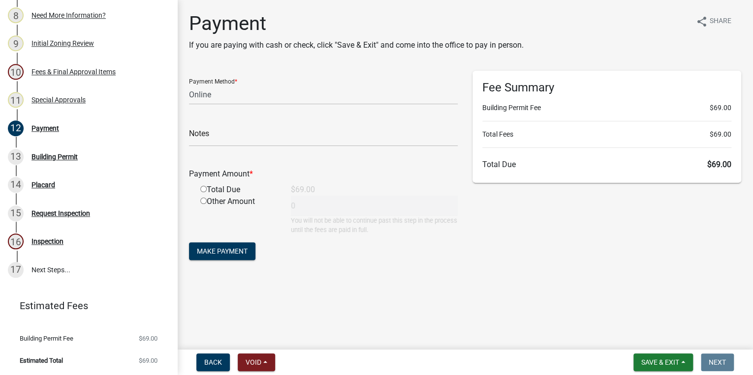
click at [203, 191] on input "radio" at bounding box center [203, 189] width 6 height 6
radio input "true"
type input "69"
click at [212, 250] on span "Make Payment" at bounding box center [222, 252] width 51 height 8
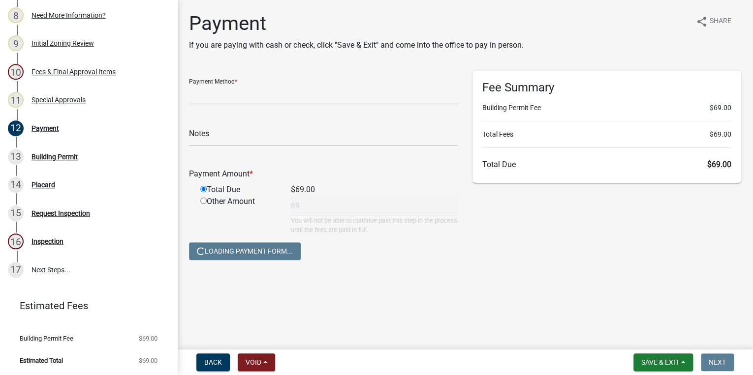
select select "3: 3"
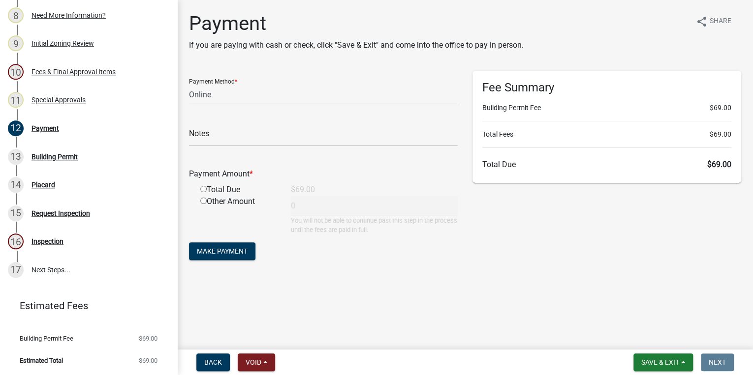
click at [197, 191] on div "Total Due" at bounding box center [238, 190] width 91 height 12
click at [202, 190] on input "radio" at bounding box center [203, 189] width 6 height 6
radio input "true"
type input "69"
click at [211, 252] on span "Make Payment" at bounding box center [222, 252] width 51 height 8
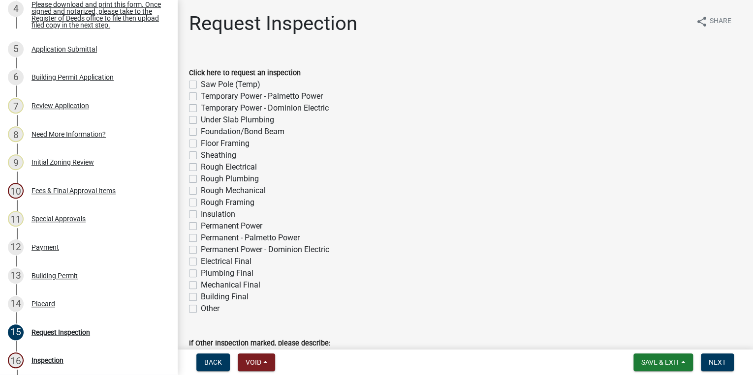
scroll to position [354, 0]
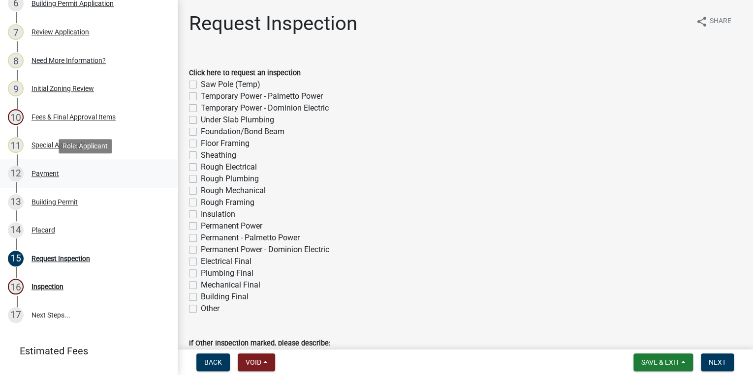
click at [46, 177] on div "Payment" at bounding box center [45, 173] width 28 height 7
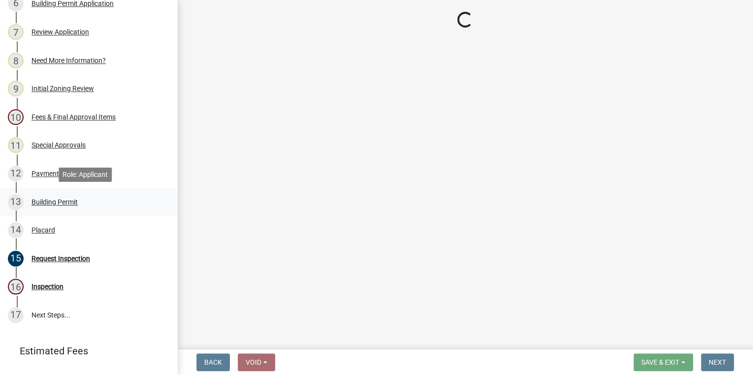
click at [53, 205] on div "Building Permit" at bounding box center [54, 202] width 46 height 7
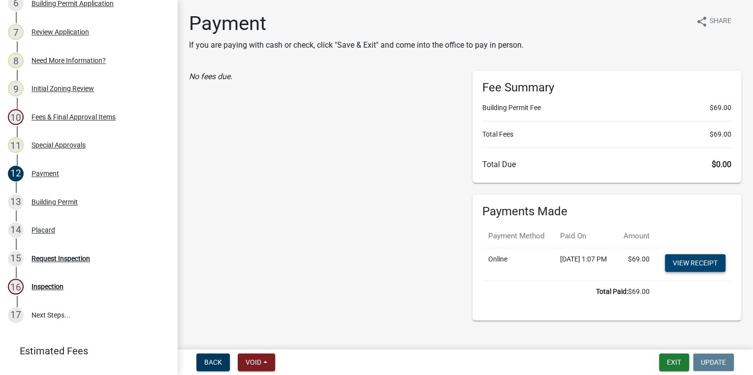
click at [687, 272] on link "View receipt" at bounding box center [695, 263] width 61 height 18
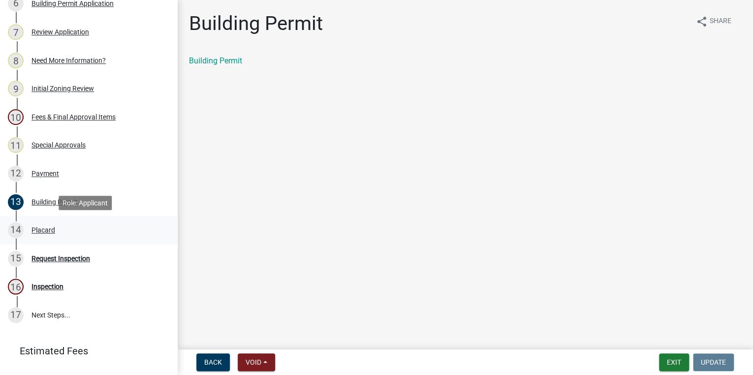
click at [36, 228] on div "Placard" at bounding box center [43, 230] width 24 height 7
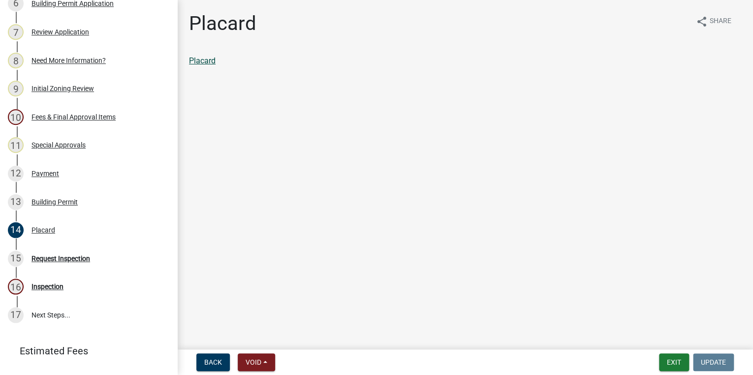
click at [213, 62] on link "Placard" at bounding box center [202, 60] width 27 height 9
click at [191, 59] on link "Placard" at bounding box center [202, 60] width 27 height 9
click at [52, 203] on div "Building Permit" at bounding box center [54, 202] width 46 height 7
click at [234, 65] on link "Building Permit" at bounding box center [215, 60] width 53 height 9
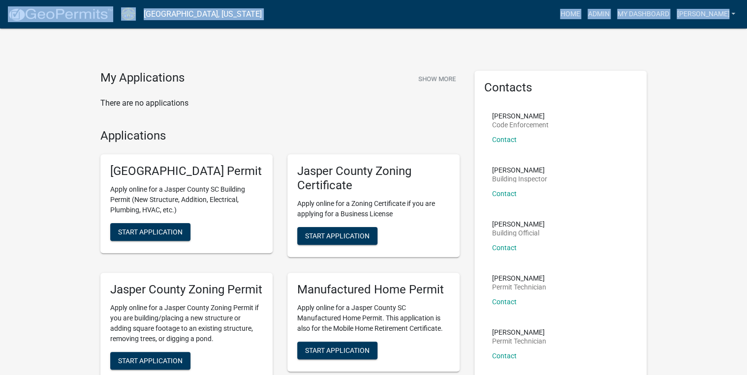
drag, startPoint x: -2, startPoint y: 1, endPoint x: -2, endPoint y: -30, distance: 30.5
click at [0, 0] on html "Internet Explorer does NOT work with GeoPermits. Get a new browser for more sec…" at bounding box center [373, 187] width 747 height 375
click at [613, 20] on link "Admin" at bounding box center [599, 14] width 30 height 19
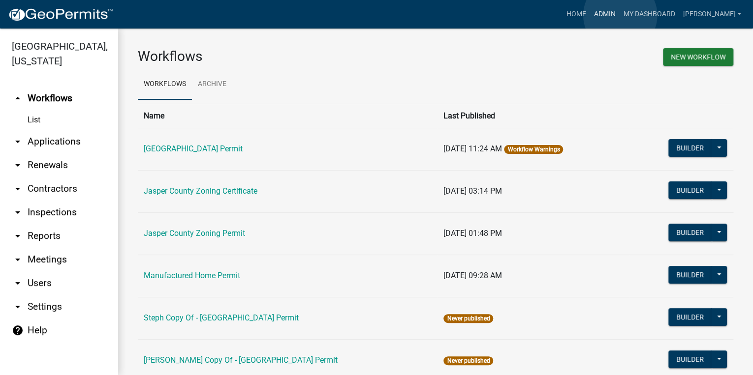
click at [619, 15] on link "Admin" at bounding box center [605, 14] width 30 height 19
click at [619, 13] on link "Admin" at bounding box center [605, 14] width 30 height 19
click at [53, 145] on link "arrow_drop_down Applications" at bounding box center [59, 142] width 118 height 24
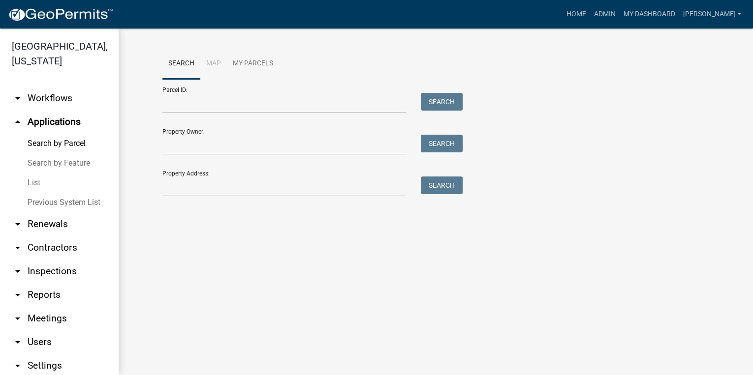
click at [36, 185] on link "List" at bounding box center [59, 183] width 118 height 20
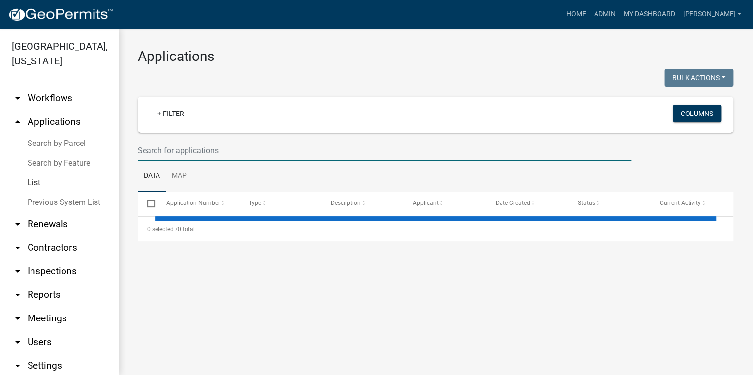
click at [211, 149] on input "text" at bounding box center [385, 151] width 494 height 20
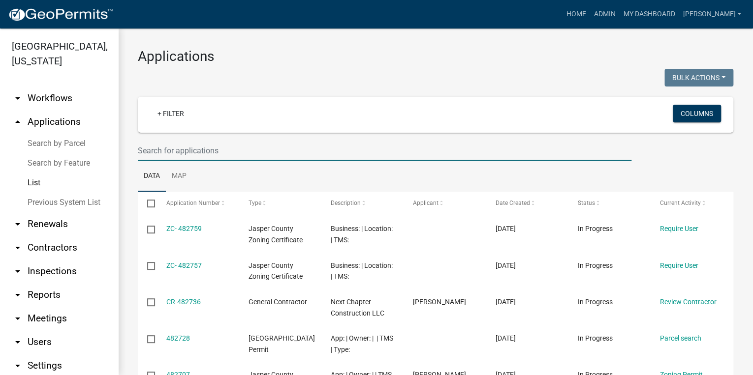
paste input "088-00-04-018"
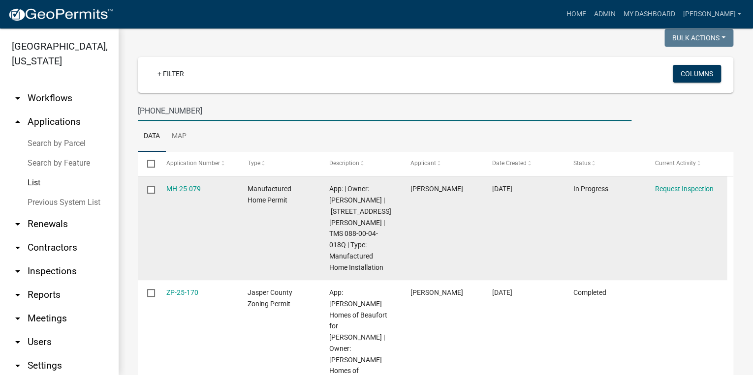
scroll to position [0, 0]
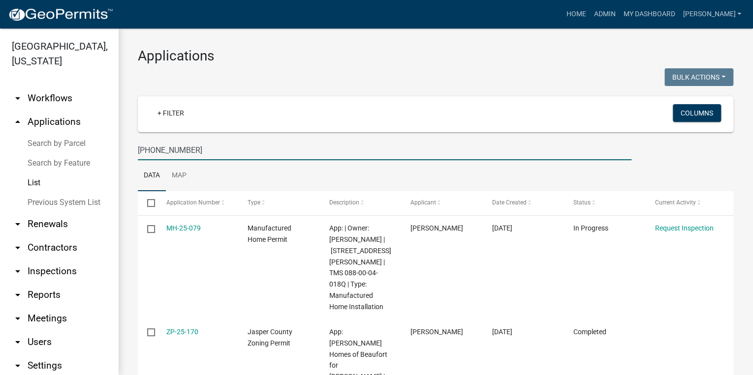
drag, startPoint x: 191, startPoint y: 155, endPoint x: 62, endPoint y: 157, distance: 129.4
click at [62, 157] on div "Jasper County, South Carolina arrow_drop_down Workflows List arrow_drop_up Appl…" at bounding box center [376, 202] width 753 height 347
type input "5"
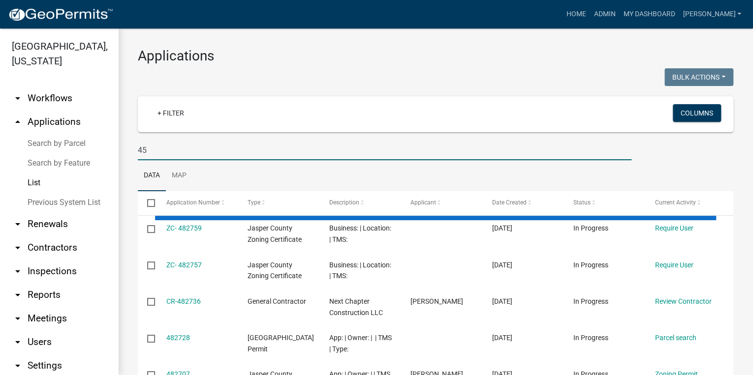
type input "4"
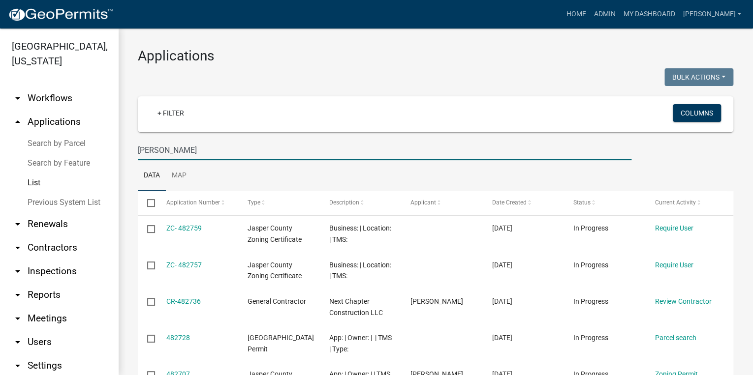
type input "solis"
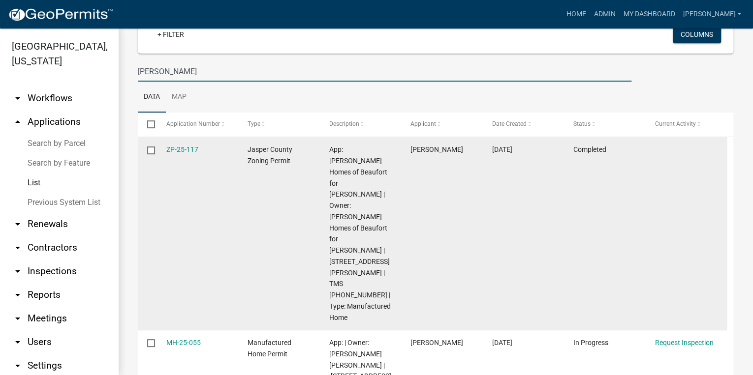
scroll to position [119, 0]
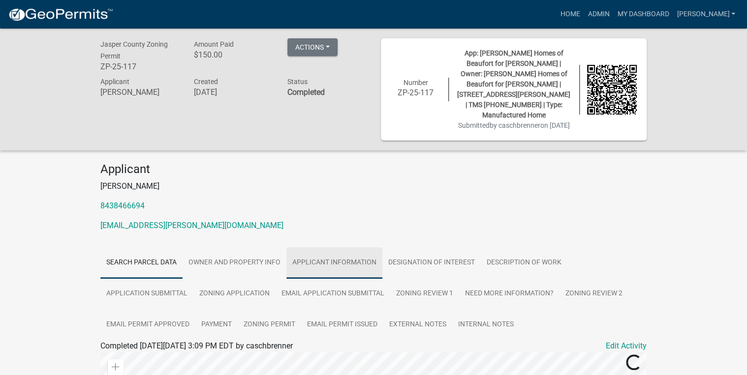
click at [337, 251] on link "Applicant Information" at bounding box center [334, 263] width 96 height 31
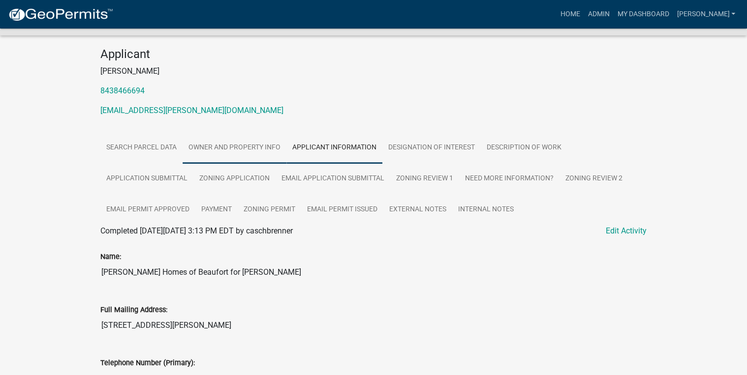
click at [258, 143] on link "Owner and Property Info" at bounding box center [235, 147] width 104 height 31
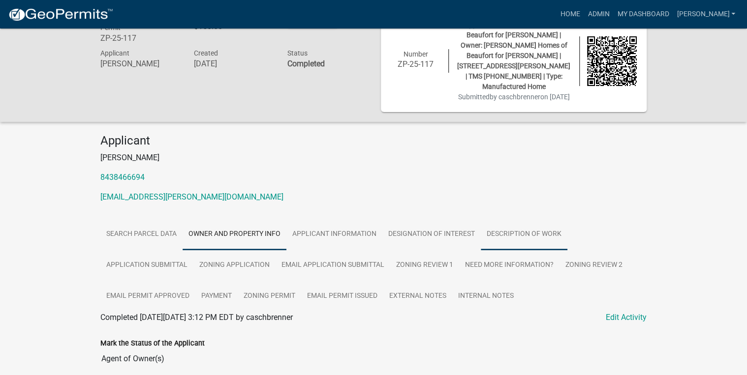
click at [499, 224] on link "Description of Work" at bounding box center [524, 234] width 87 height 31
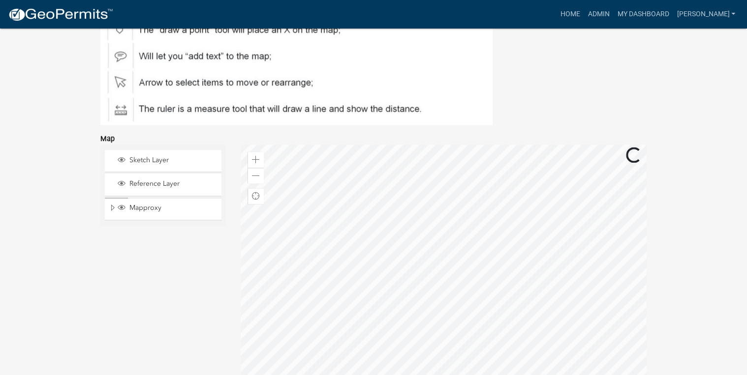
scroll to position [777, 0]
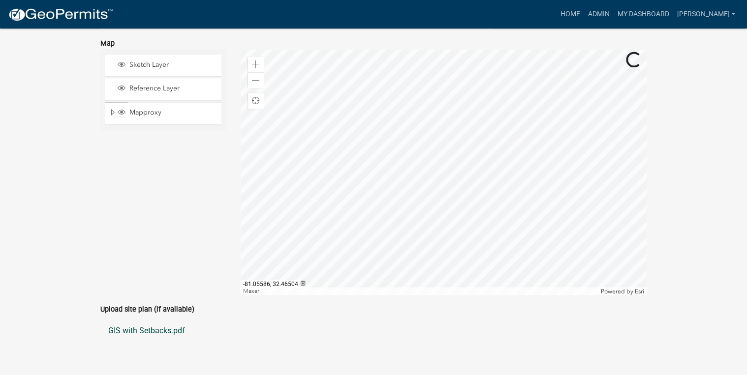
click at [174, 324] on link "GIS with Setbacks.pdf" at bounding box center [373, 331] width 546 height 24
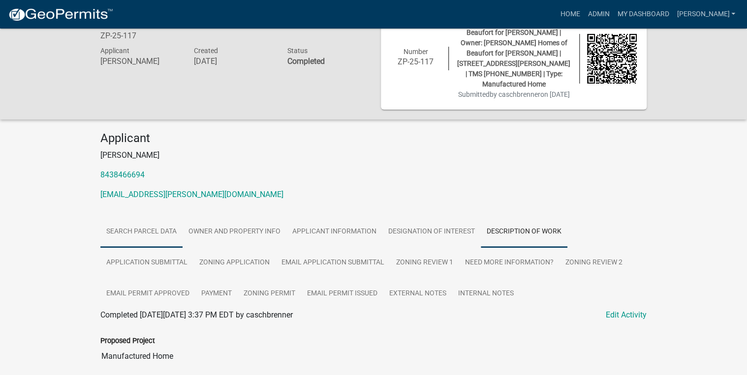
scroll to position [29, 0]
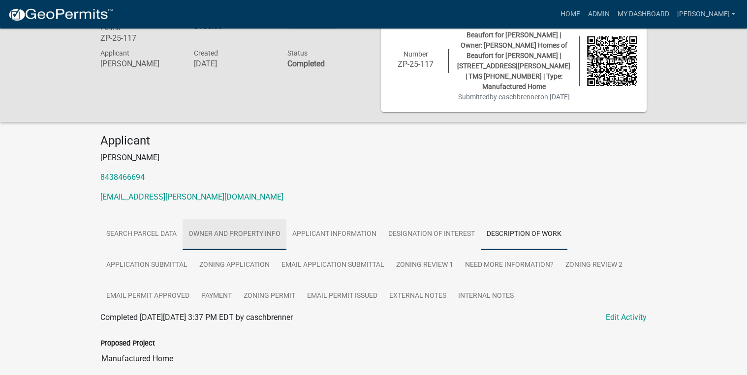
click at [217, 219] on link "Owner and Property Info" at bounding box center [235, 234] width 104 height 31
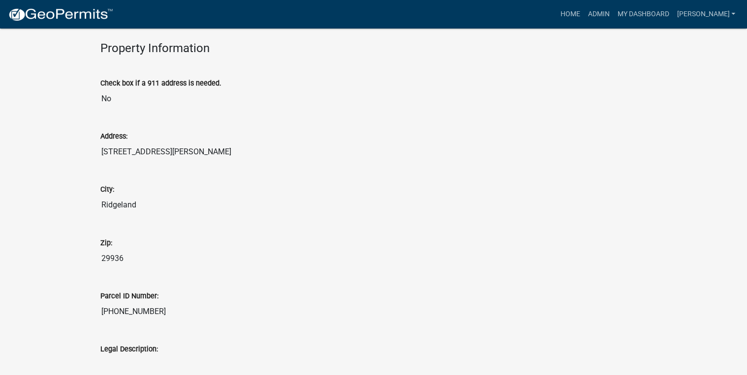
scroll to position [777, 0]
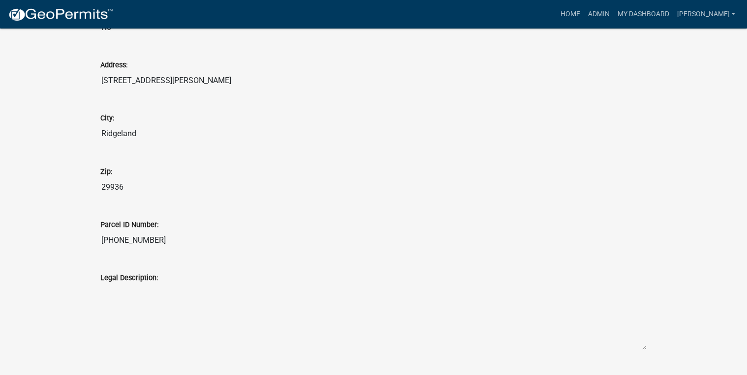
drag, startPoint x: 175, startPoint y: 230, endPoint x: 87, endPoint y: 232, distance: 88.1
